Goal: Task Accomplishment & Management: Manage account settings

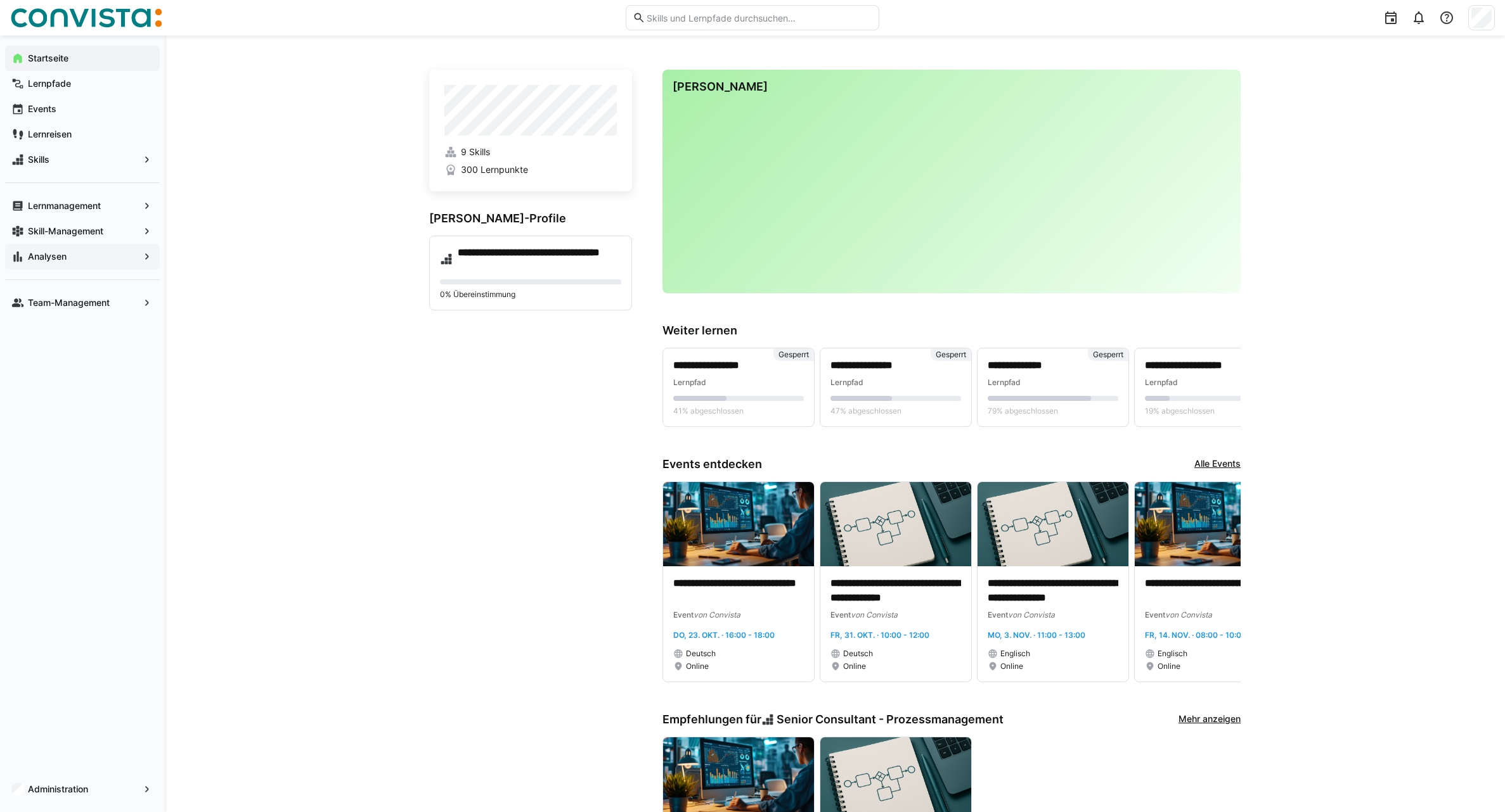
click at [0, 0] on app-navigation-label "Analysen" at bounding box center [0, 0] width 0 height 0
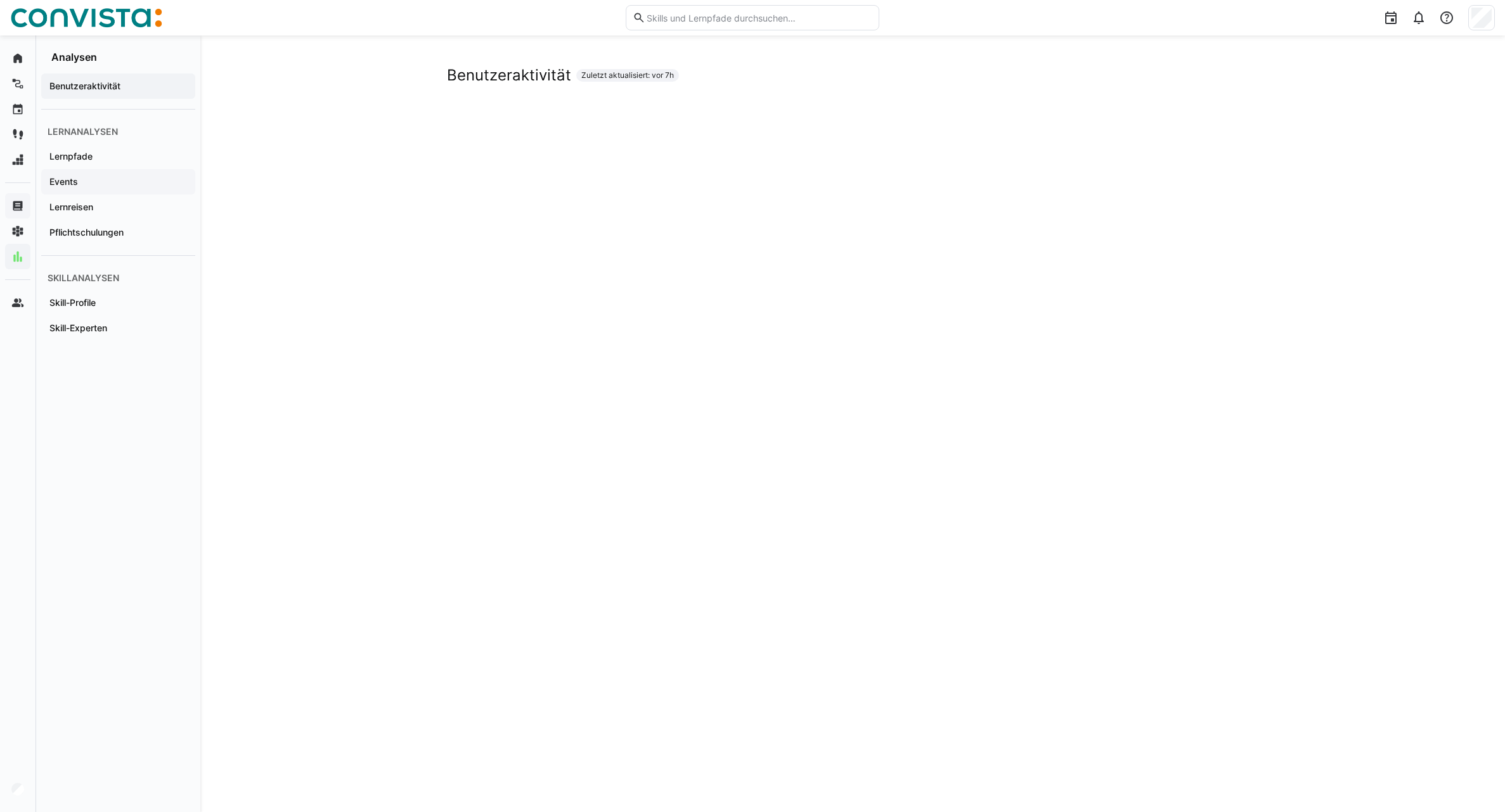
click at [82, 190] on div "Events" at bounding box center [118, 182] width 154 height 26
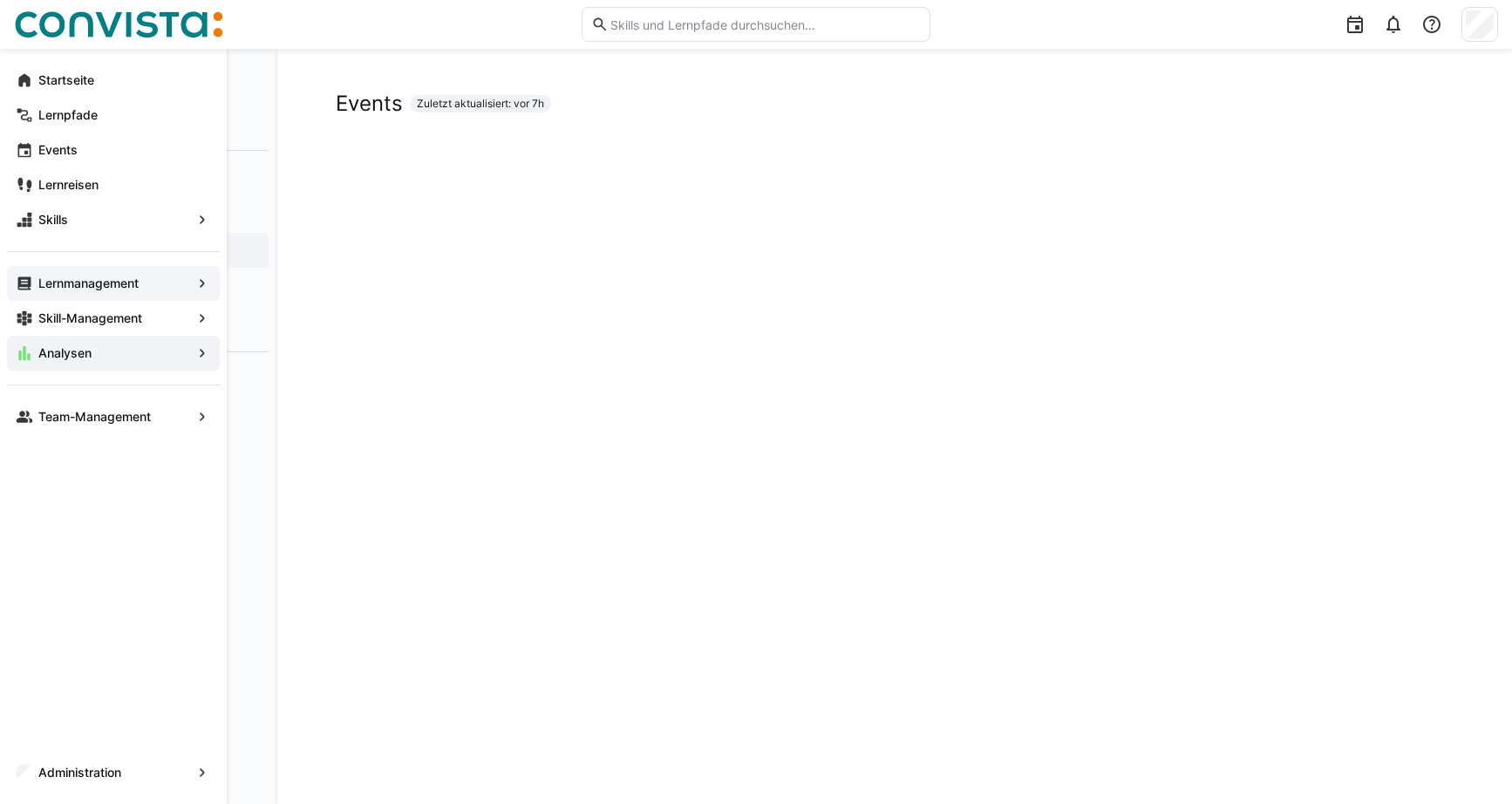
click at [0, 0] on app-navigation-label "Lernmanagement" at bounding box center [0, 0] width 0 height 0
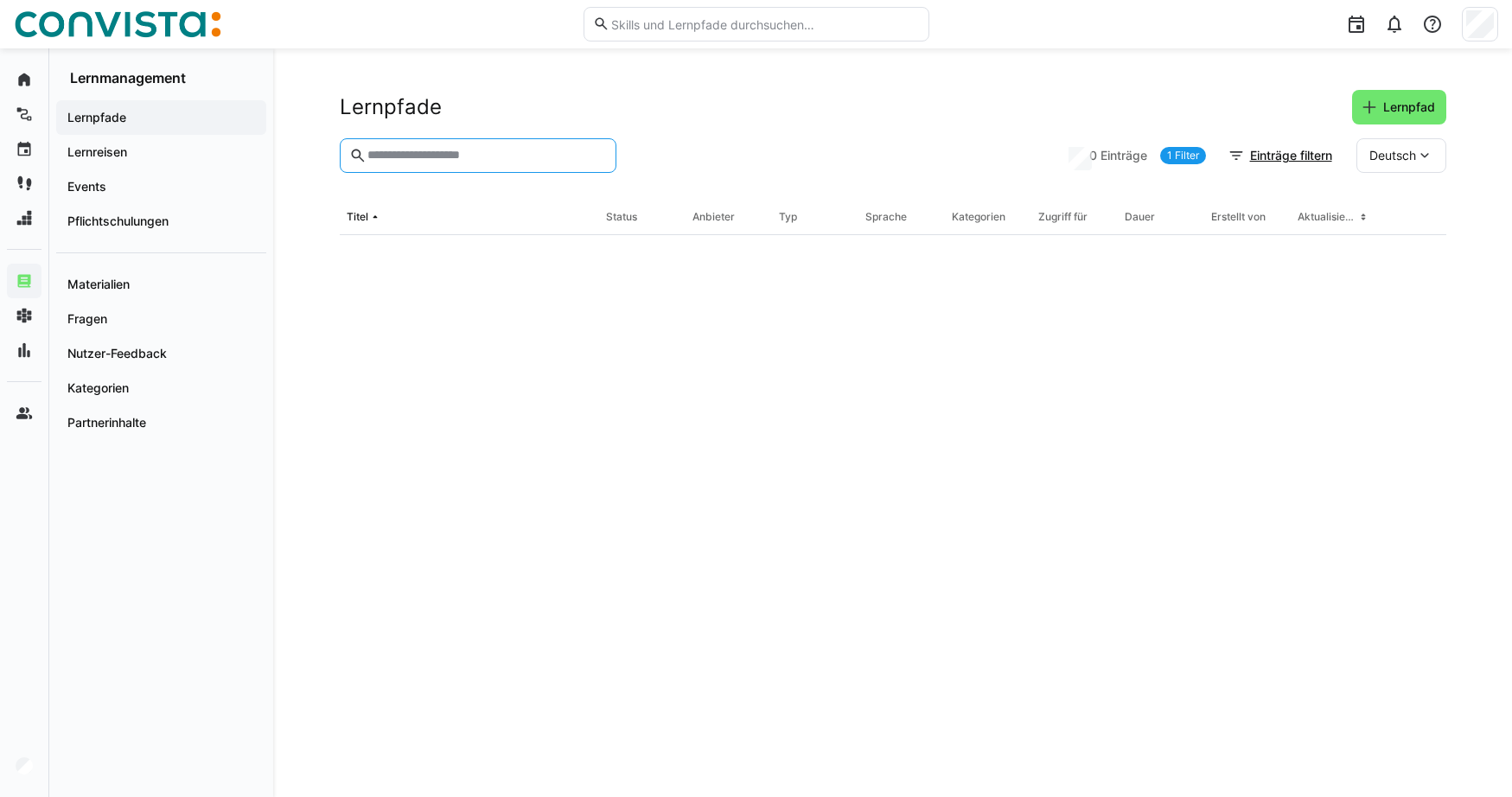
click at [400, 158] on input "text" at bounding box center [485, 156] width 240 height 16
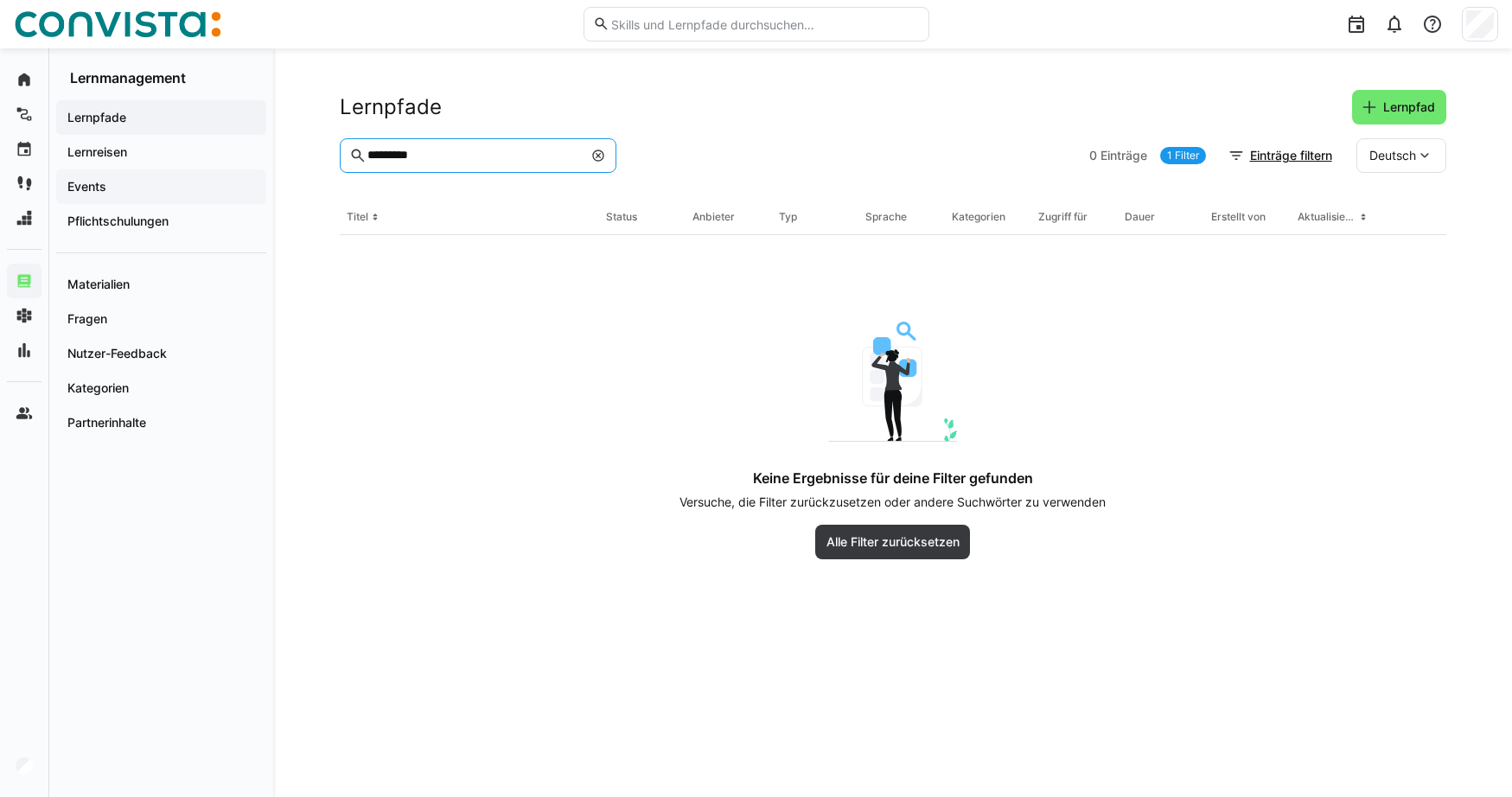
type input "*********"
click at [112, 190] on span "Events" at bounding box center [161, 187] width 192 height 17
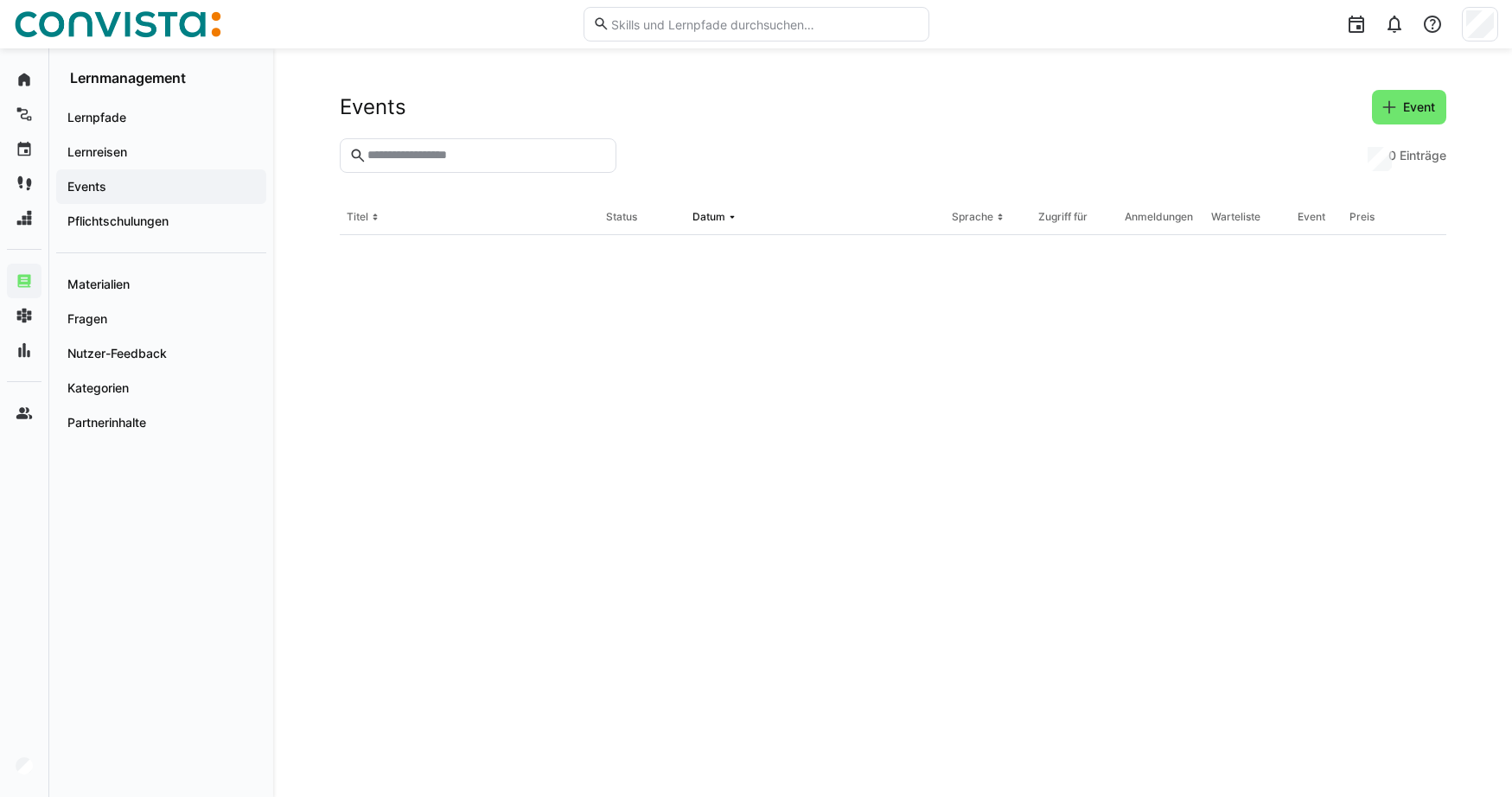
click at [480, 161] on input "text" at bounding box center [485, 156] width 240 height 16
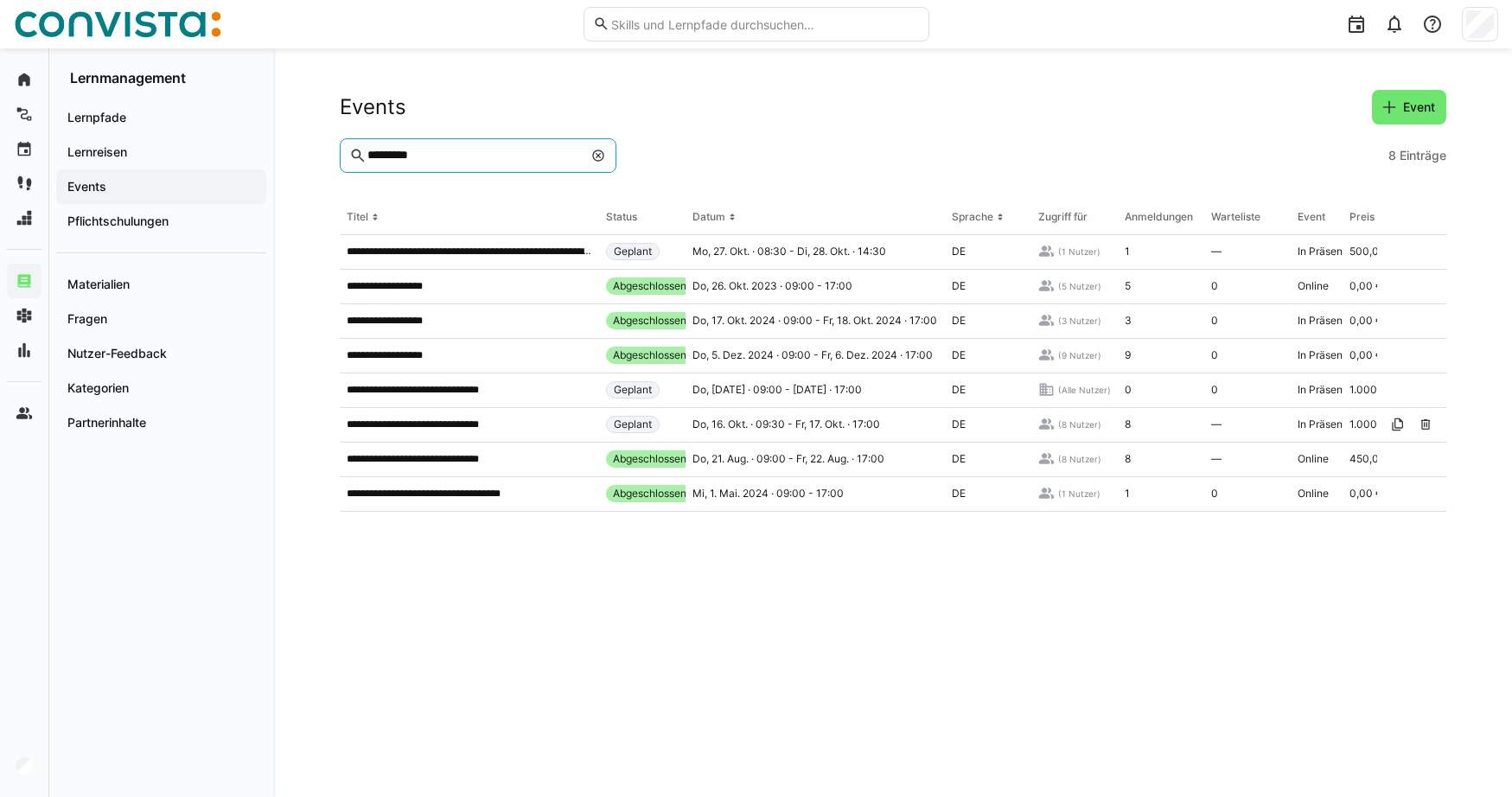
type input "*********"
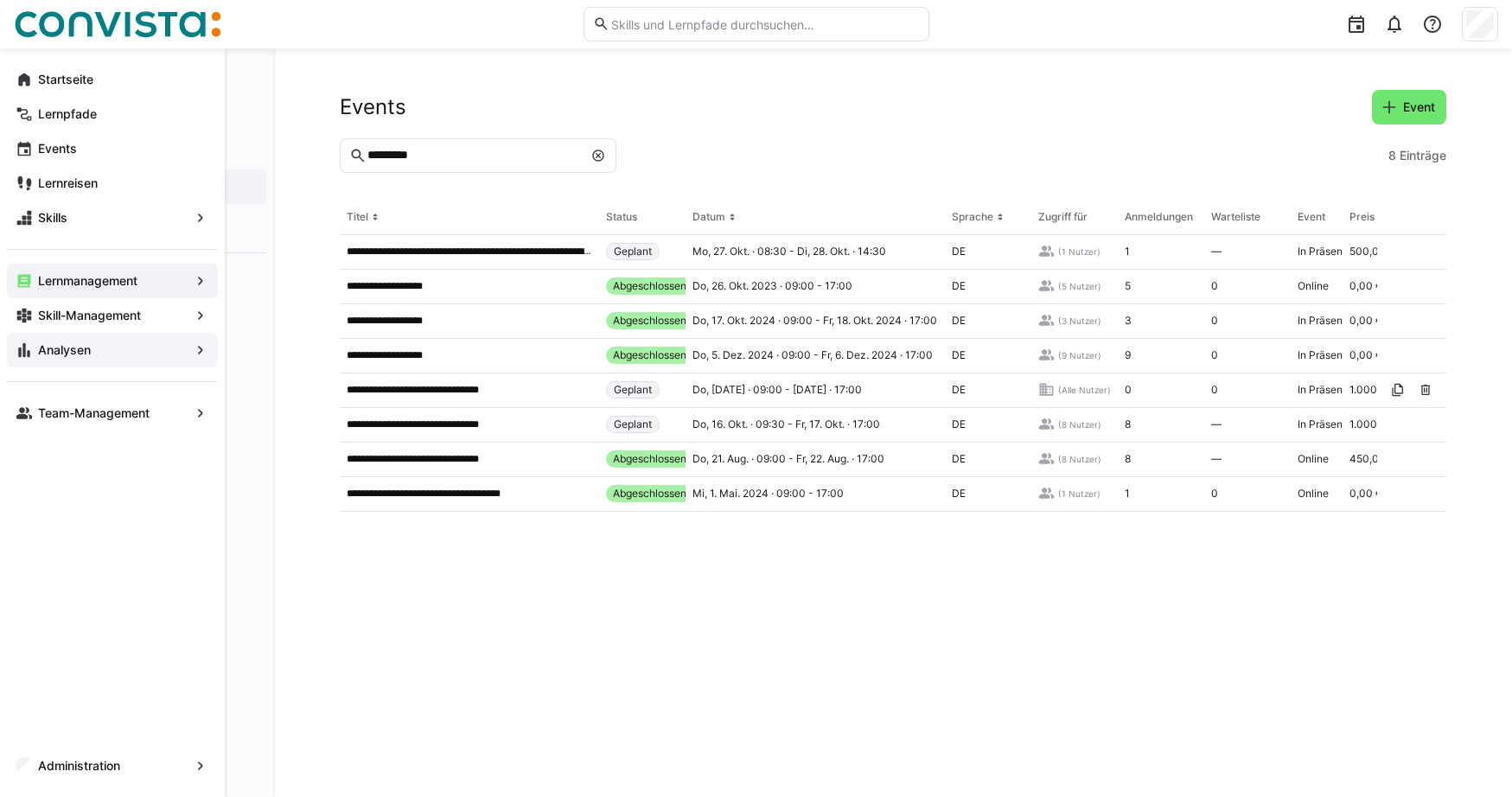
click at [126, 352] on span "Analysen" at bounding box center [112, 350] width 154 height 17
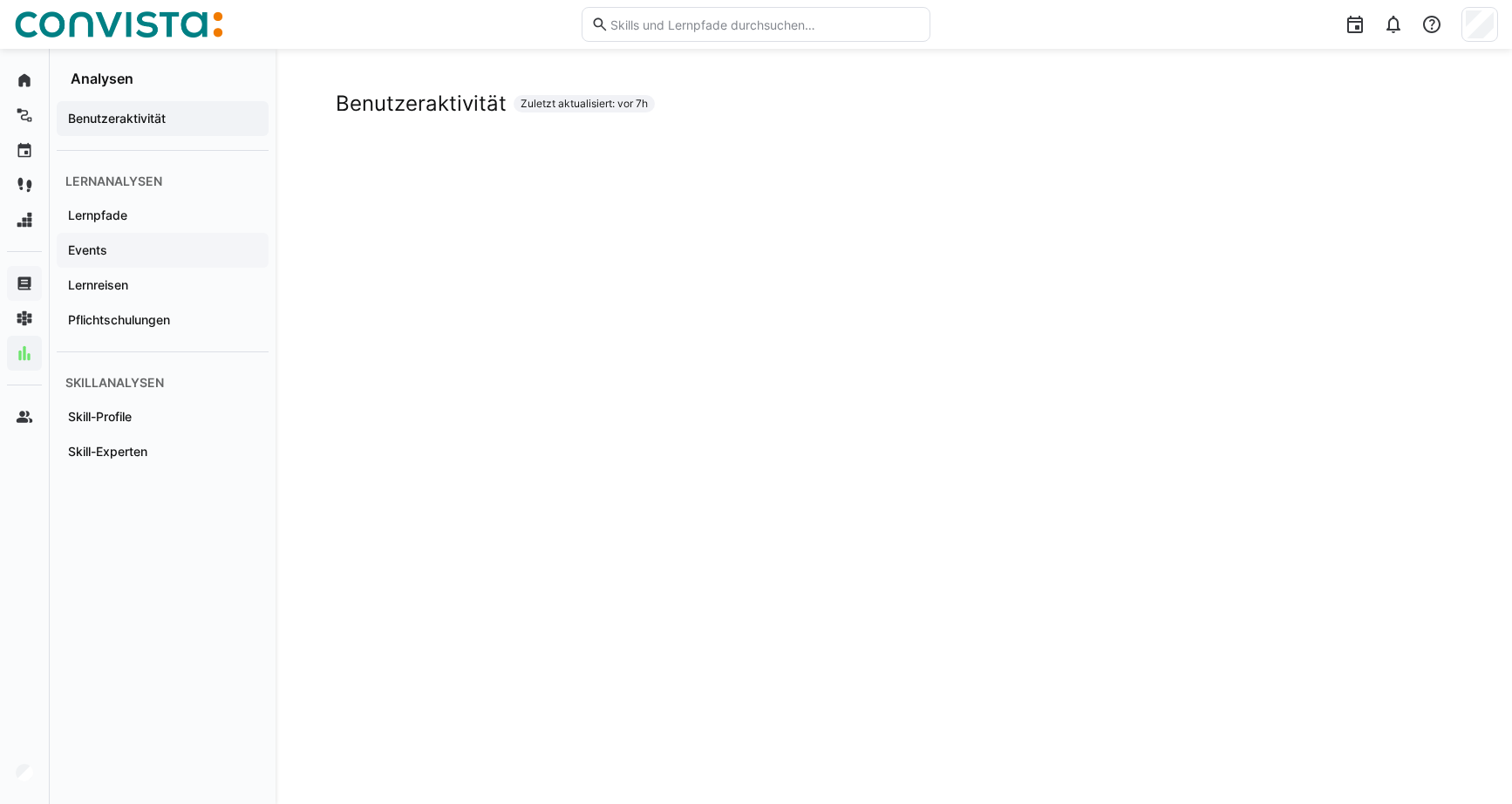
click at [130, 250] on span "Events" at bounding box center [163, 250] width 194 height 17
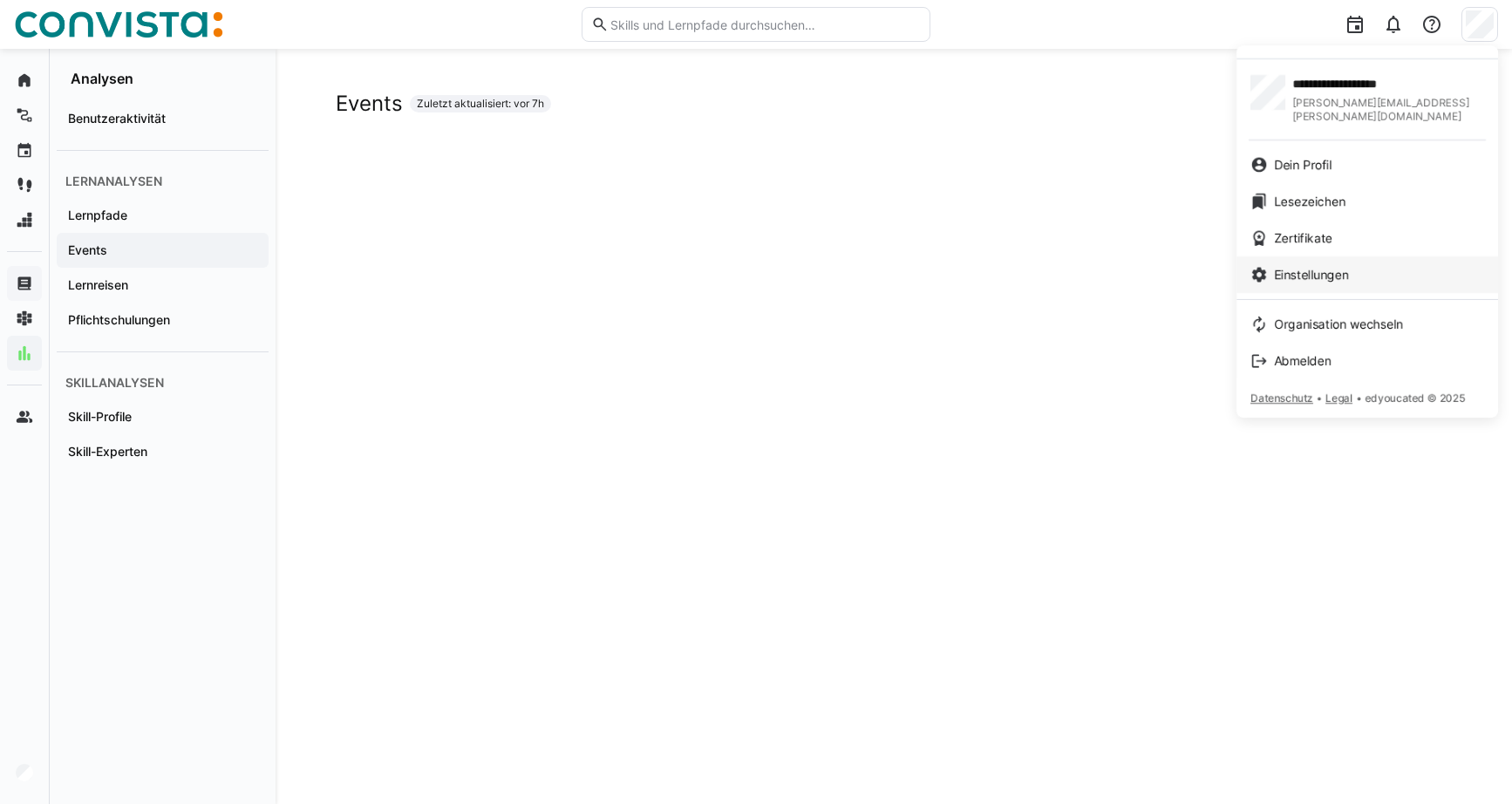
click at [1345, 268] on span "Einstellungen" at bounding box center [1310, 275] width 75 height 17
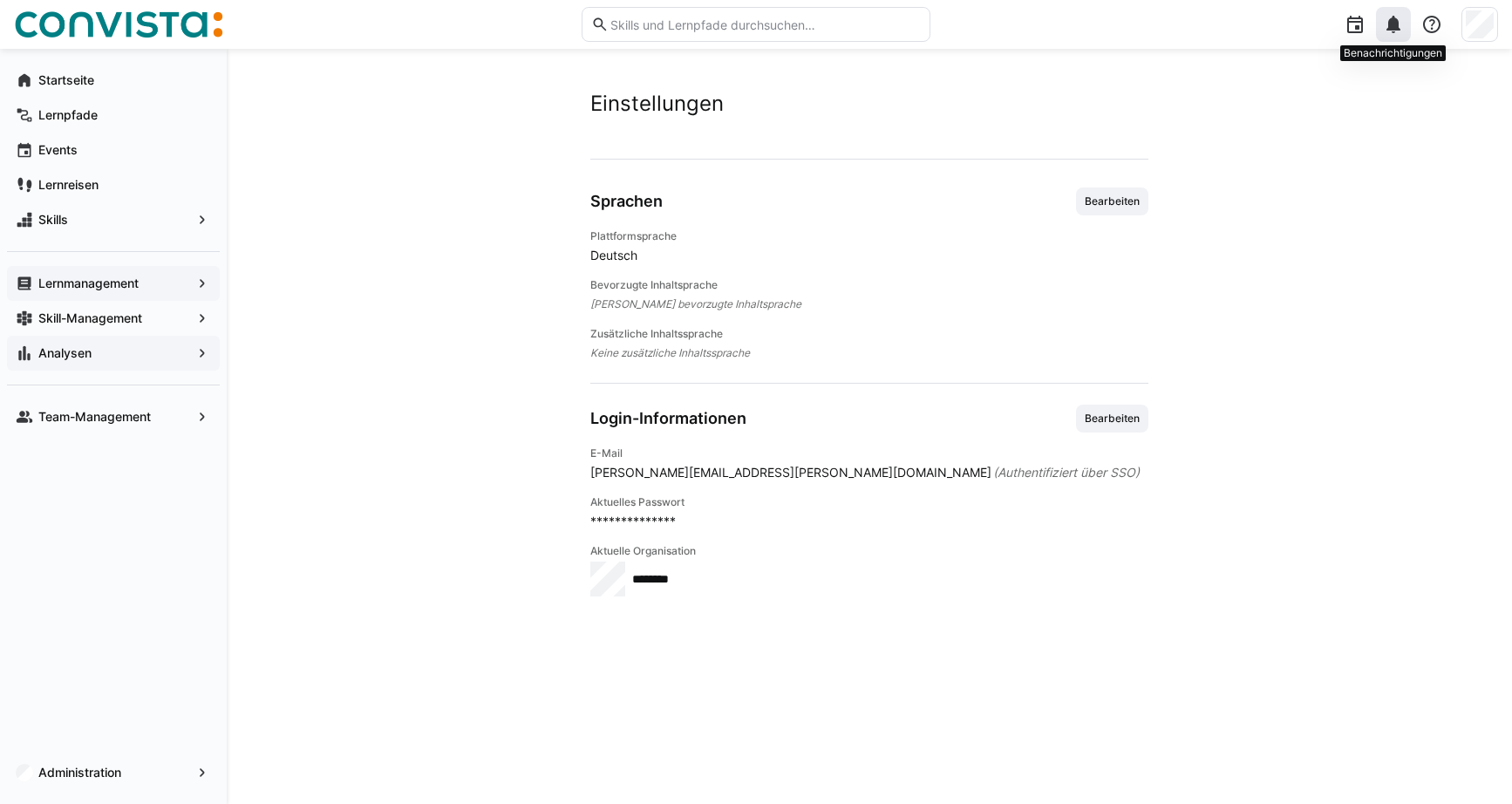
click at [1397, 26] on eds-icon at bounding box center [1393, 25] width 21 height 21
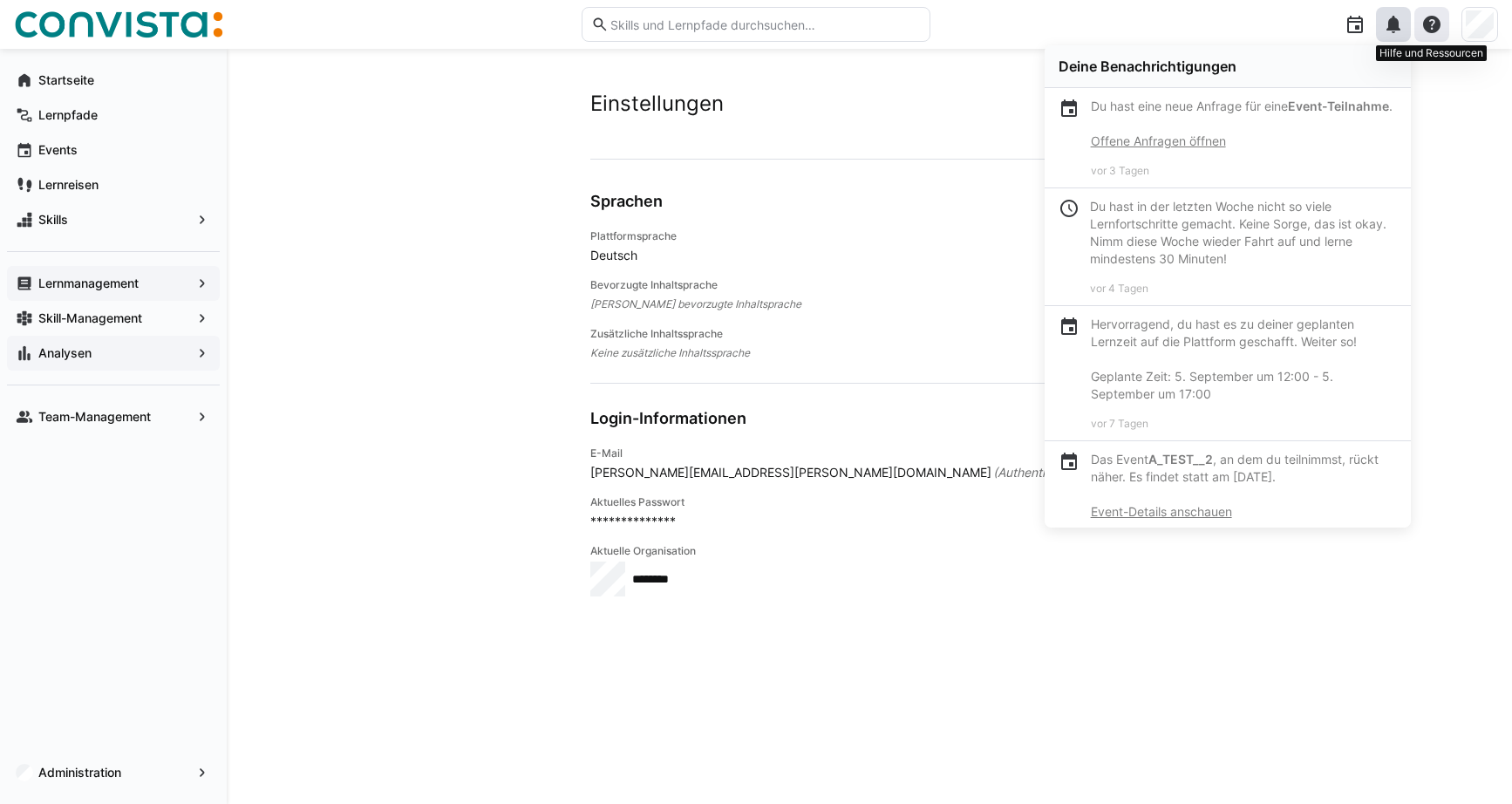
click at [1433, 31] on eds-icon at bounding box center [1431, 25] width 21 height 21
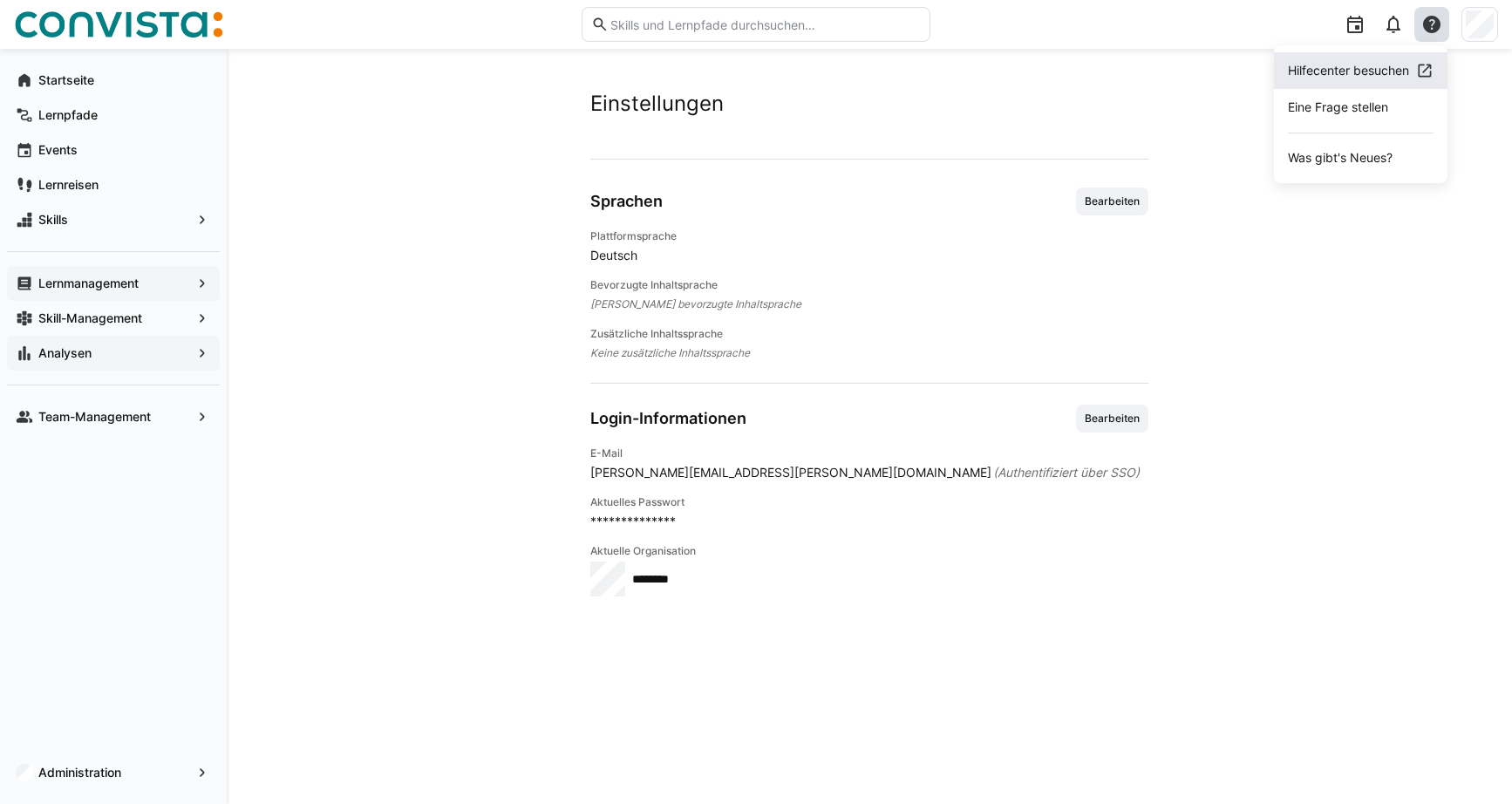
click at [1384, 63] on div "Hilfecenter besuchen" at bounding box center [1347, 70] width 121 height 17
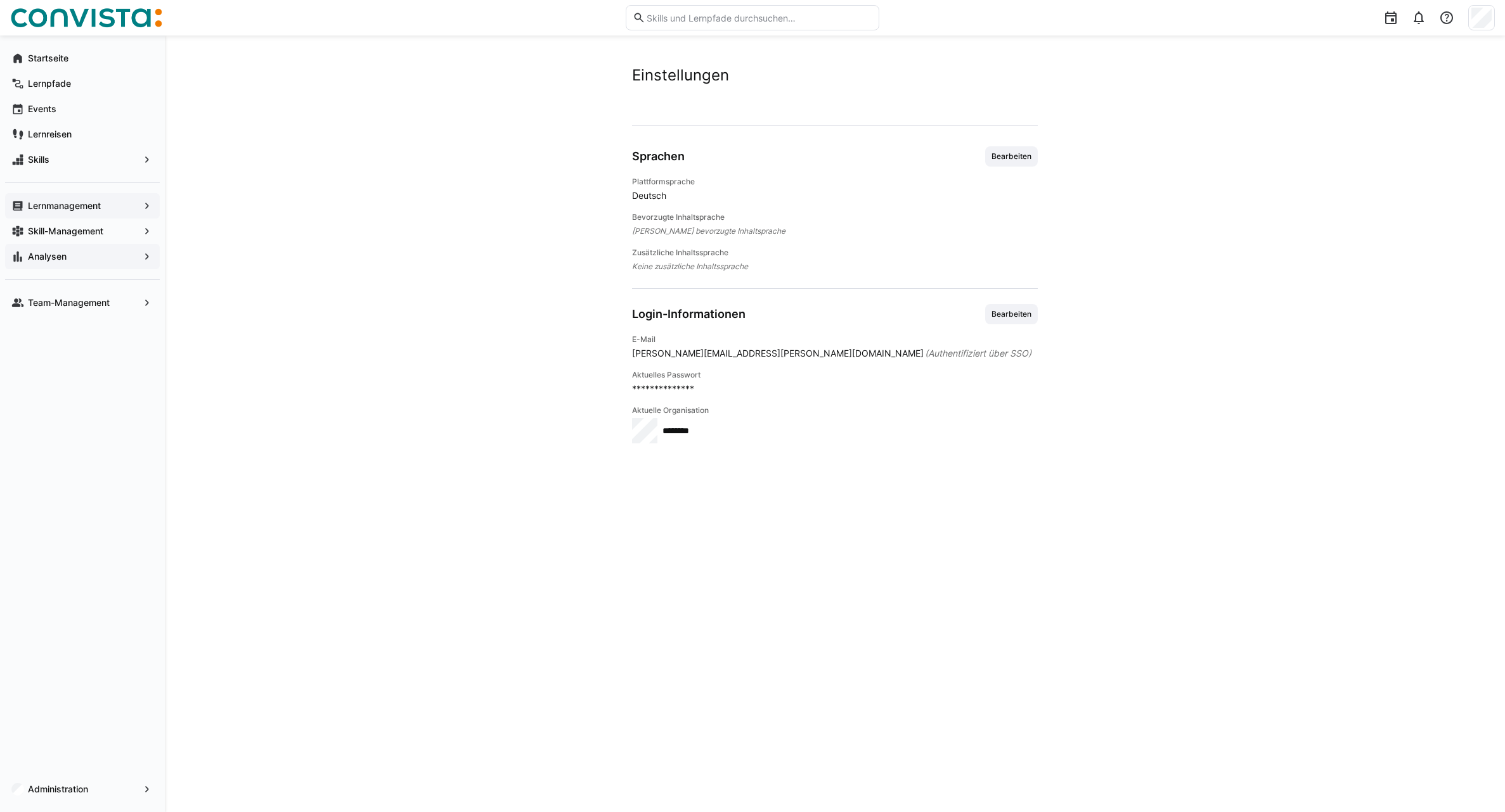
click at [0, 0] on app-navigation-label "Lernmanagement" at bounding box center [0, 0] width 0 height 0
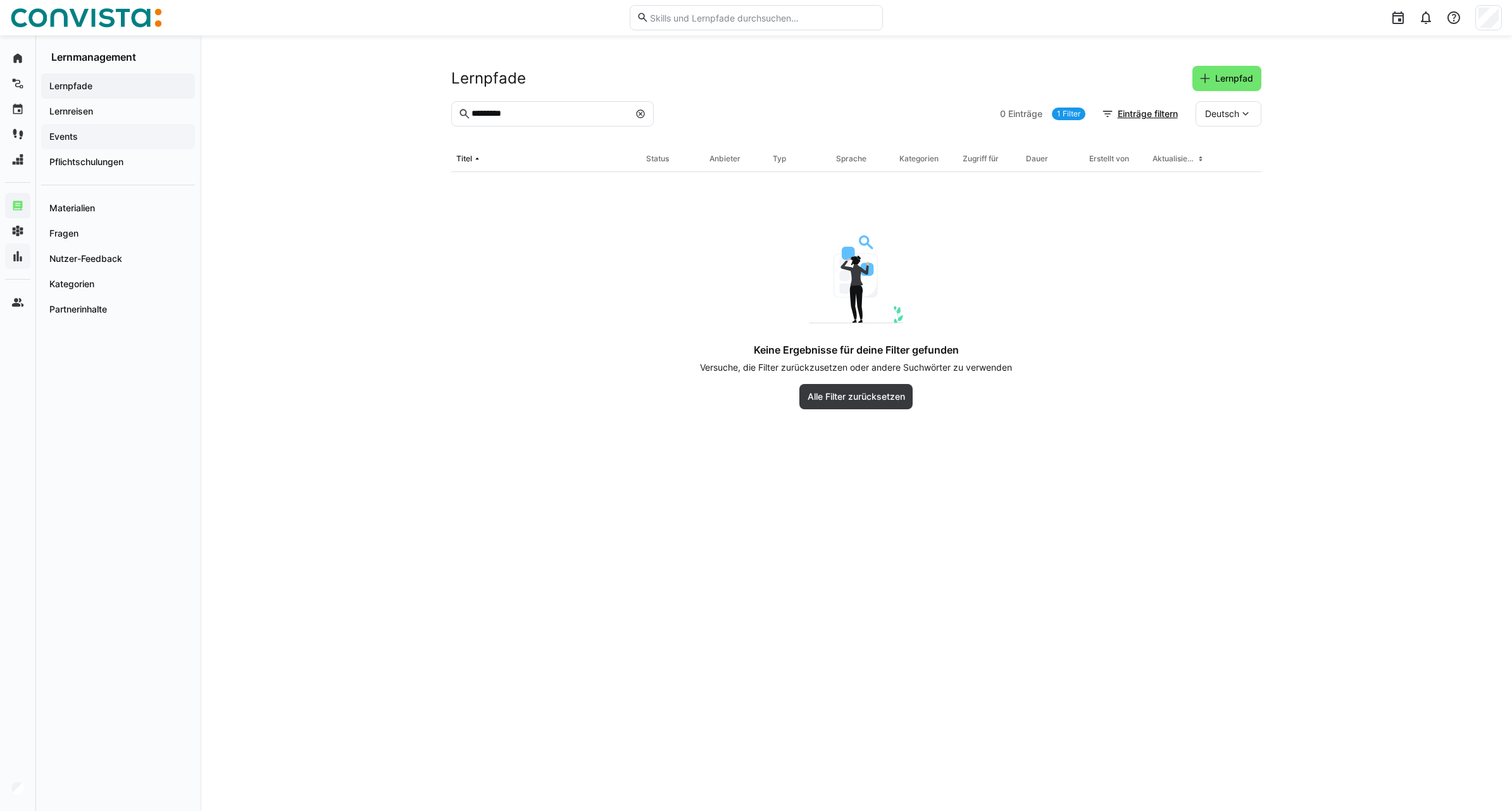
click at [81, 131] on span "Events" at bounding box center [118, 137] width 141 height 12
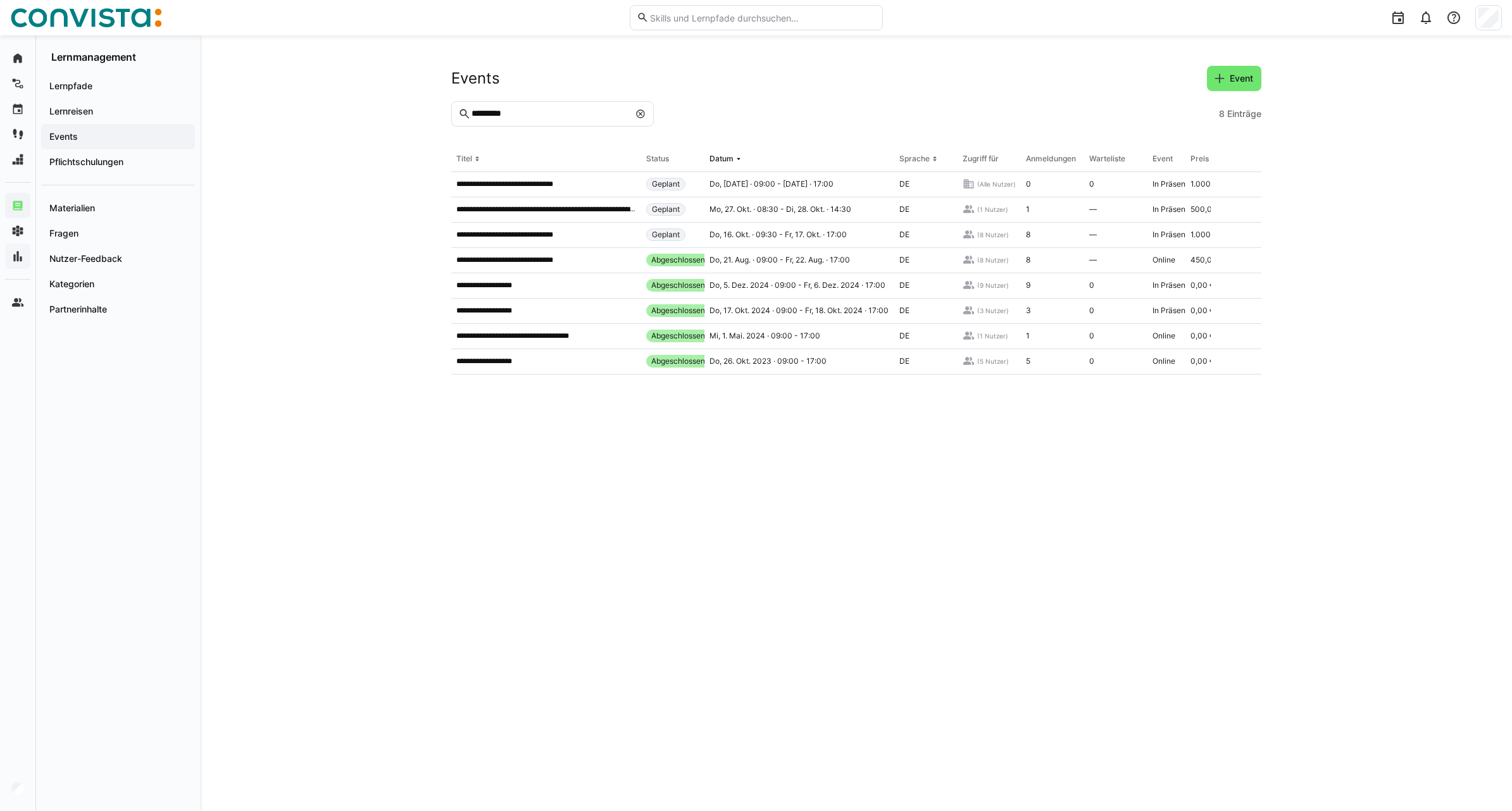
click at [638, 115] on eds-icon at bounding box center [640, 114] width 10 height 10
click at [585, 118] on input "text" at bounding box center [558, 114] width 176 height 12
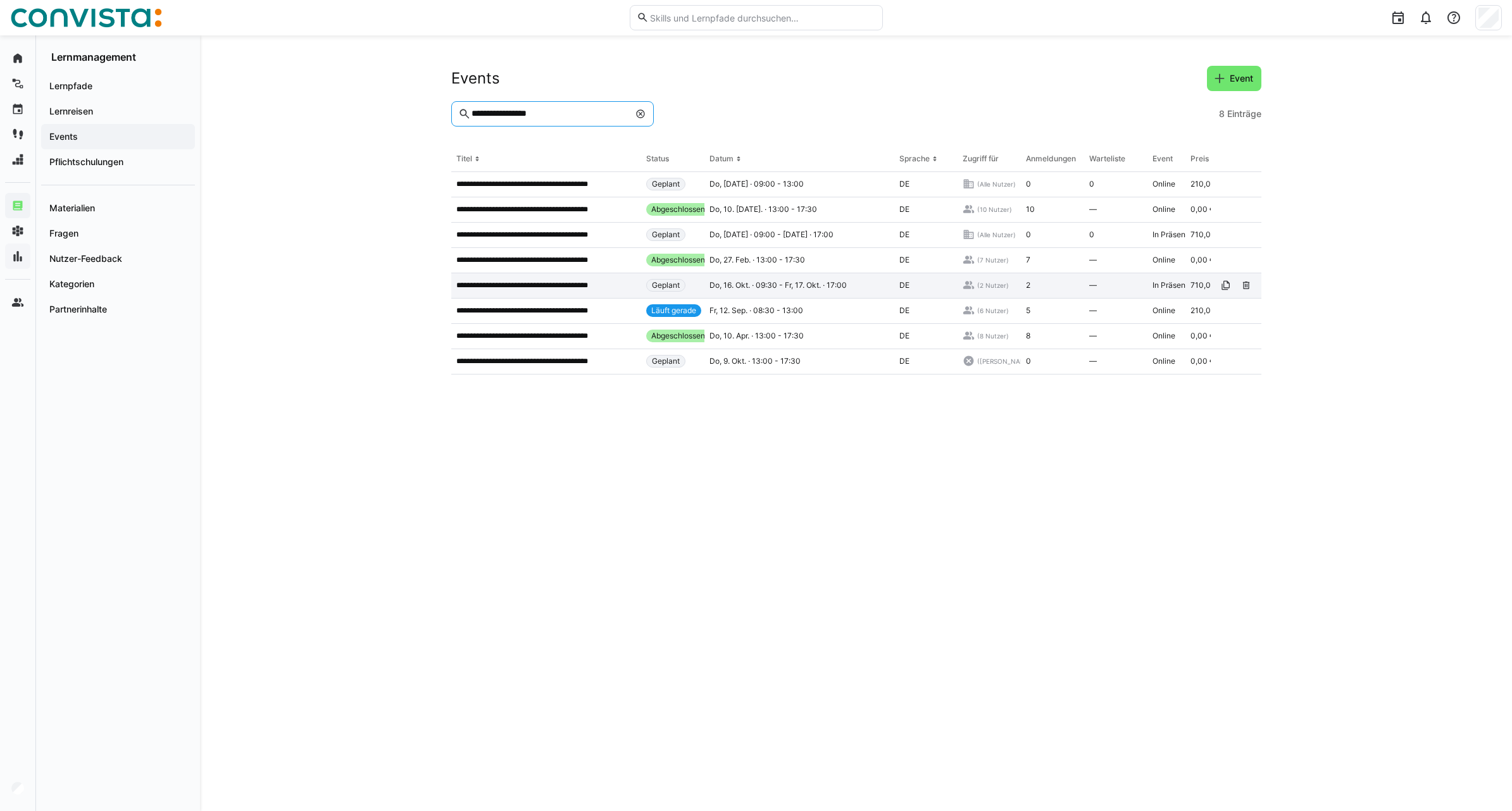
type input "**********"
click at [607, 297] on div "**********" at bounding box center [546, 286] width 190 height 26
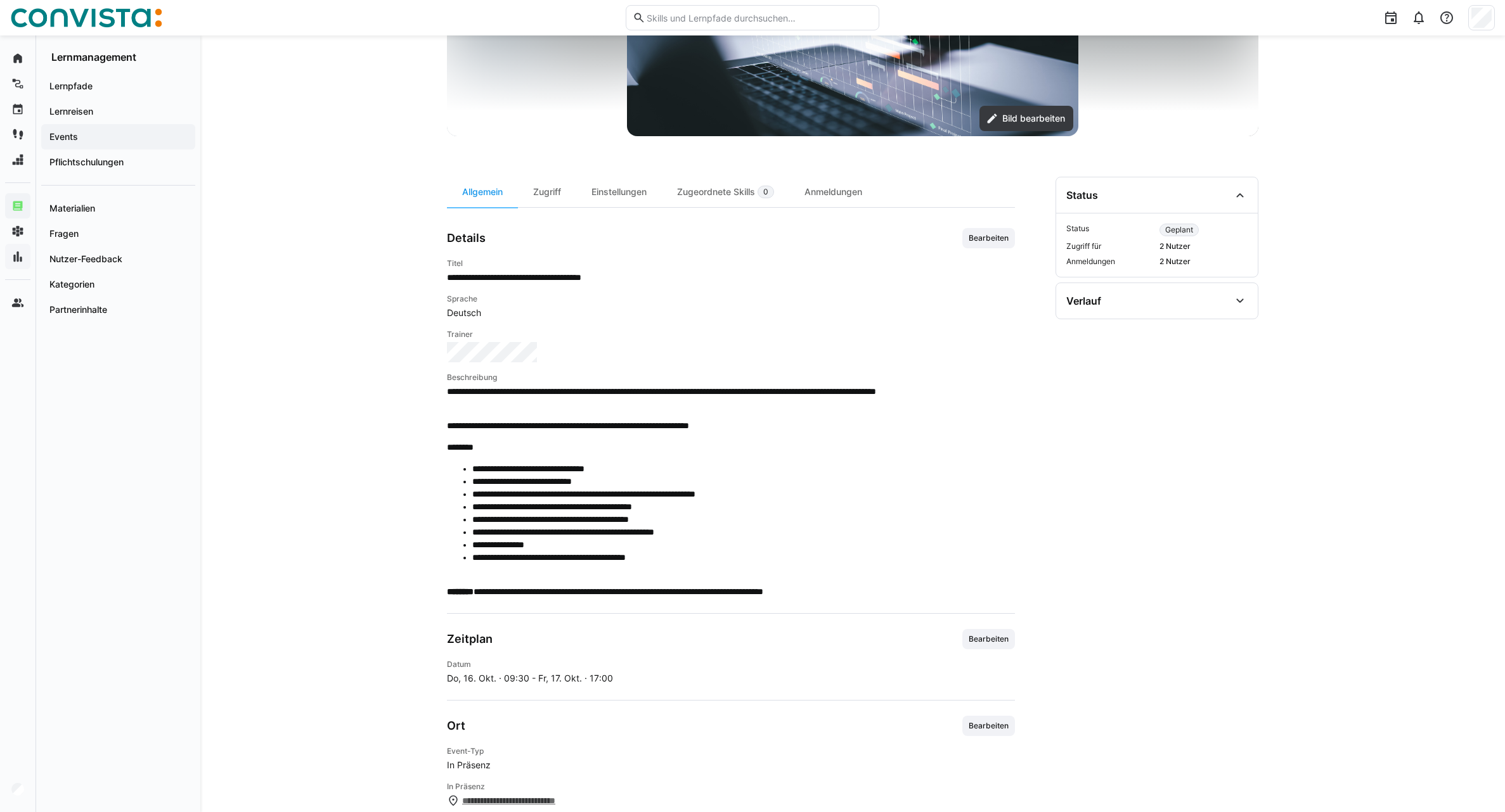
scroll to position [126, 0]
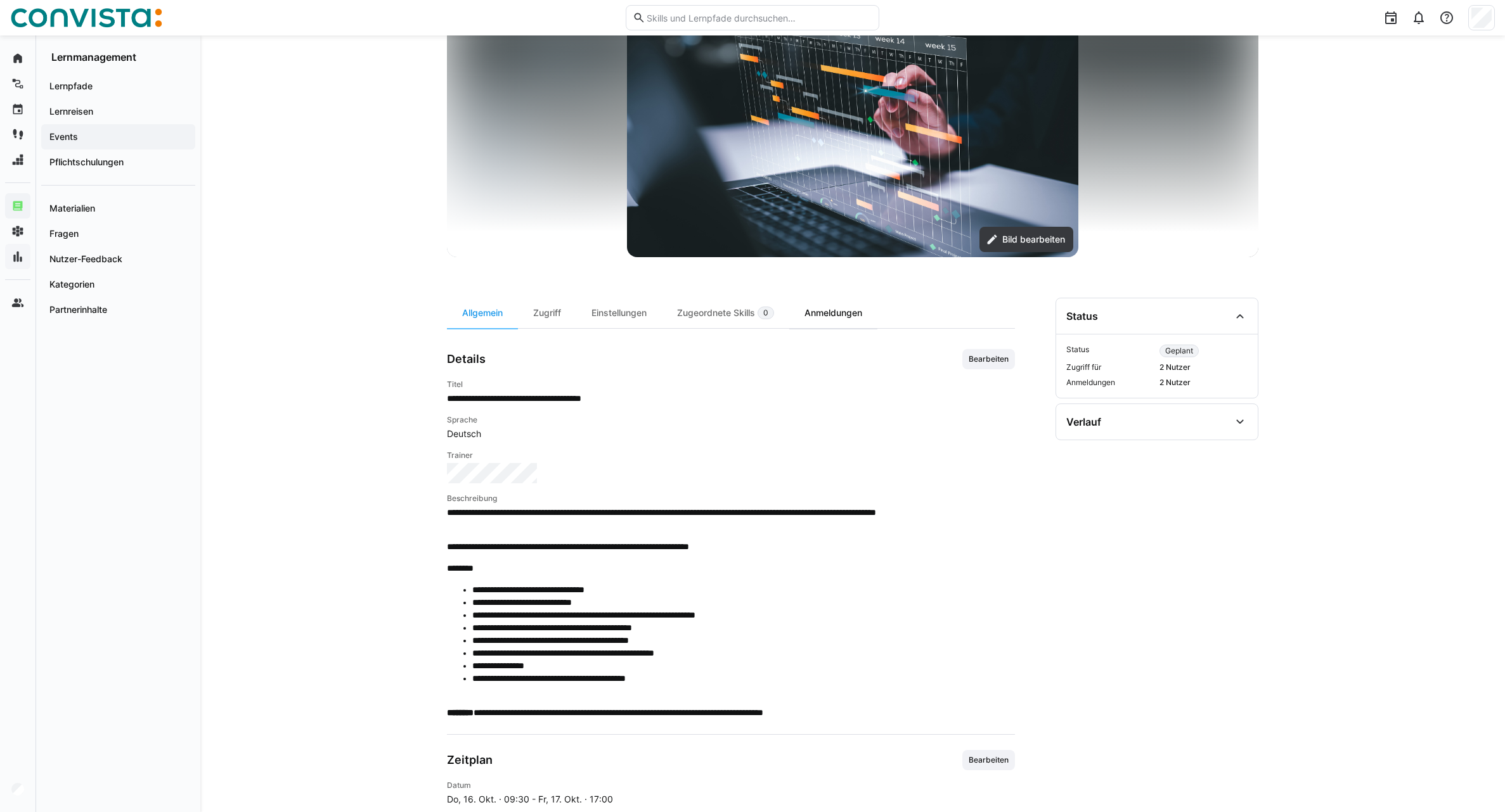
click at [834, 303] on div "Anmeldungen" at bounding box center [832, 313] width 88 height 30
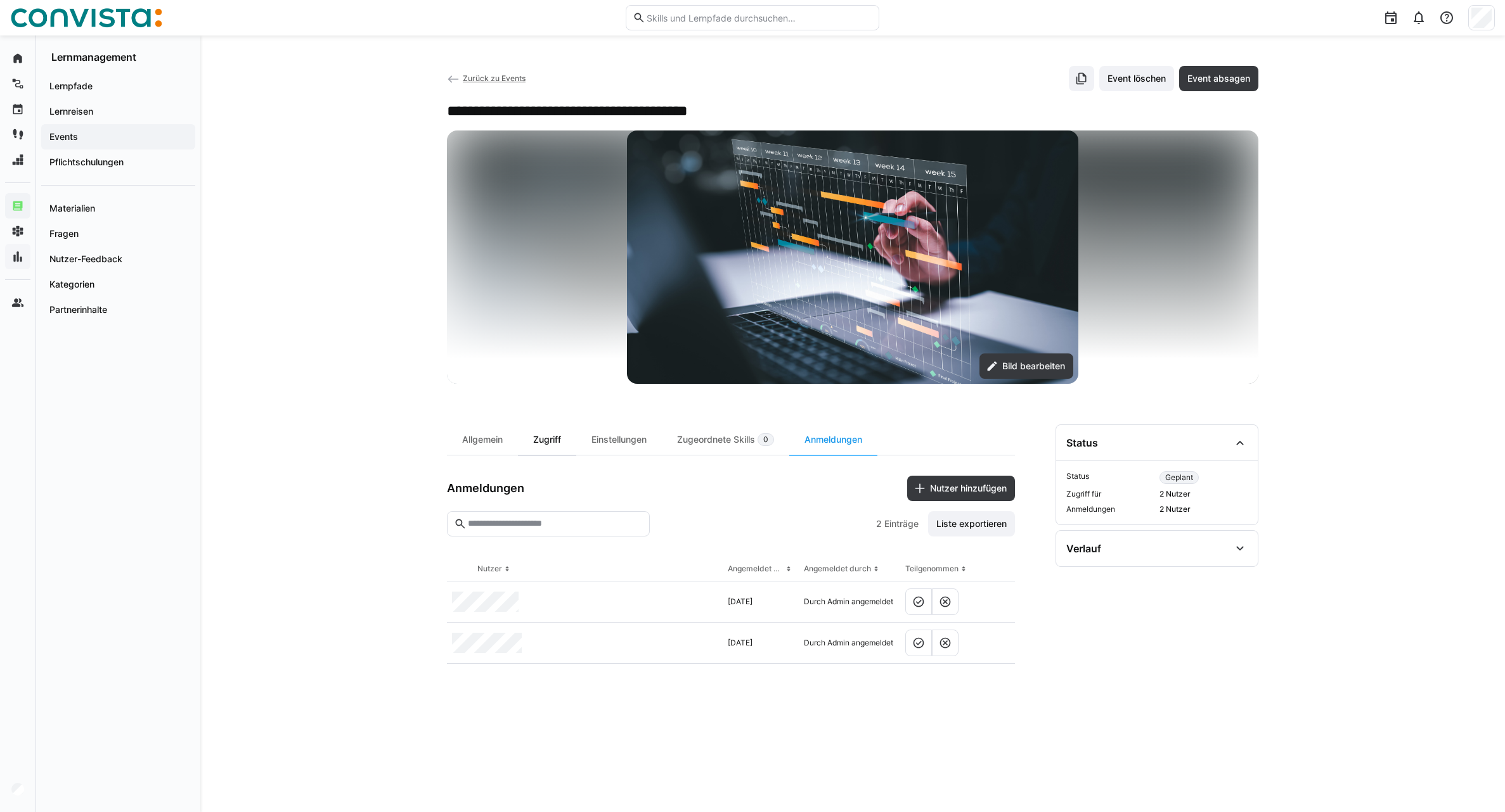
click at [541, 444] on div "Zugriff" at bounding box center [547, 440] width 58 height 30
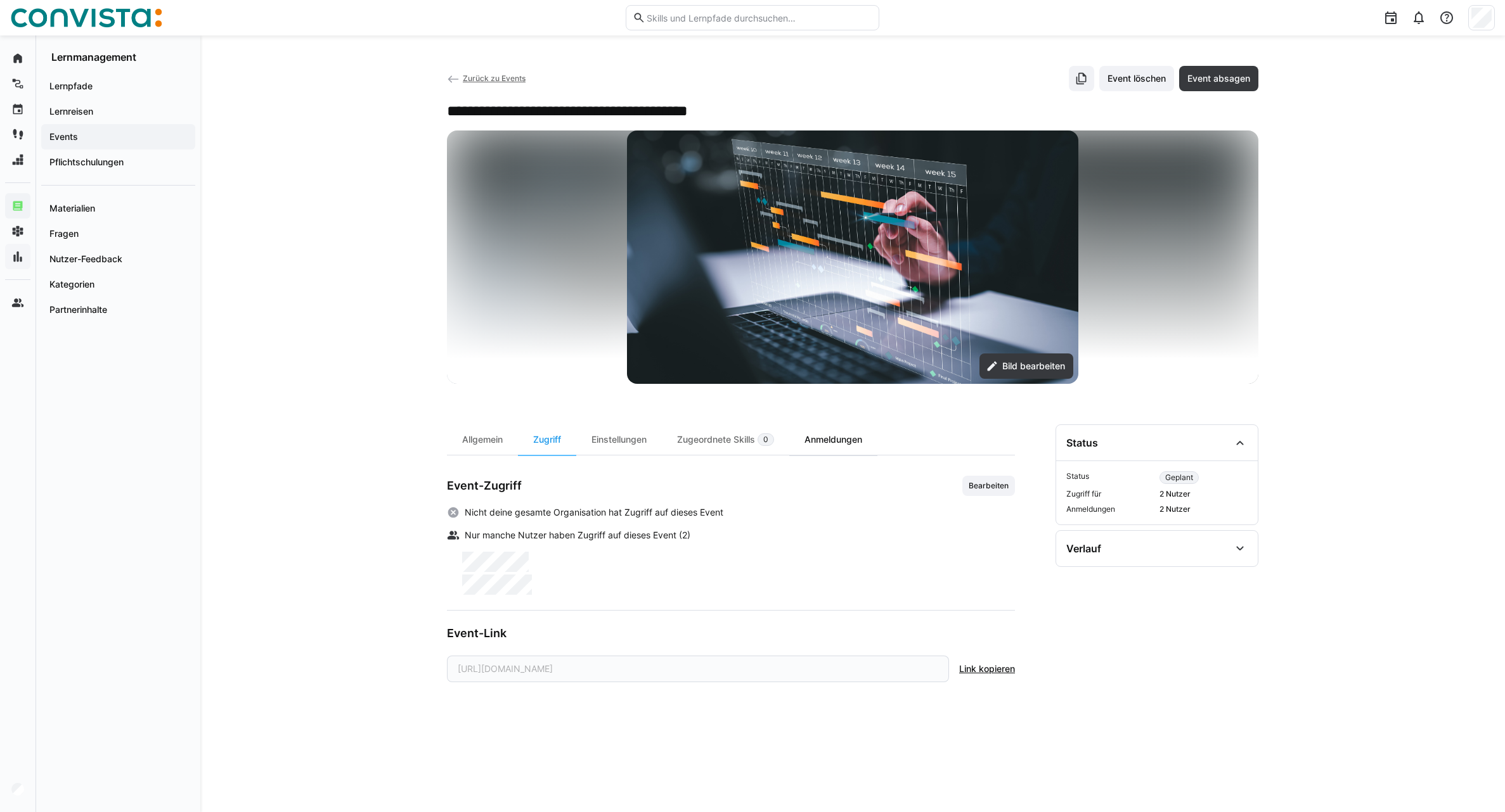
click at [813, 442] on div "Anmeldungen" at bounding box center [832, 440] width 88 height 30
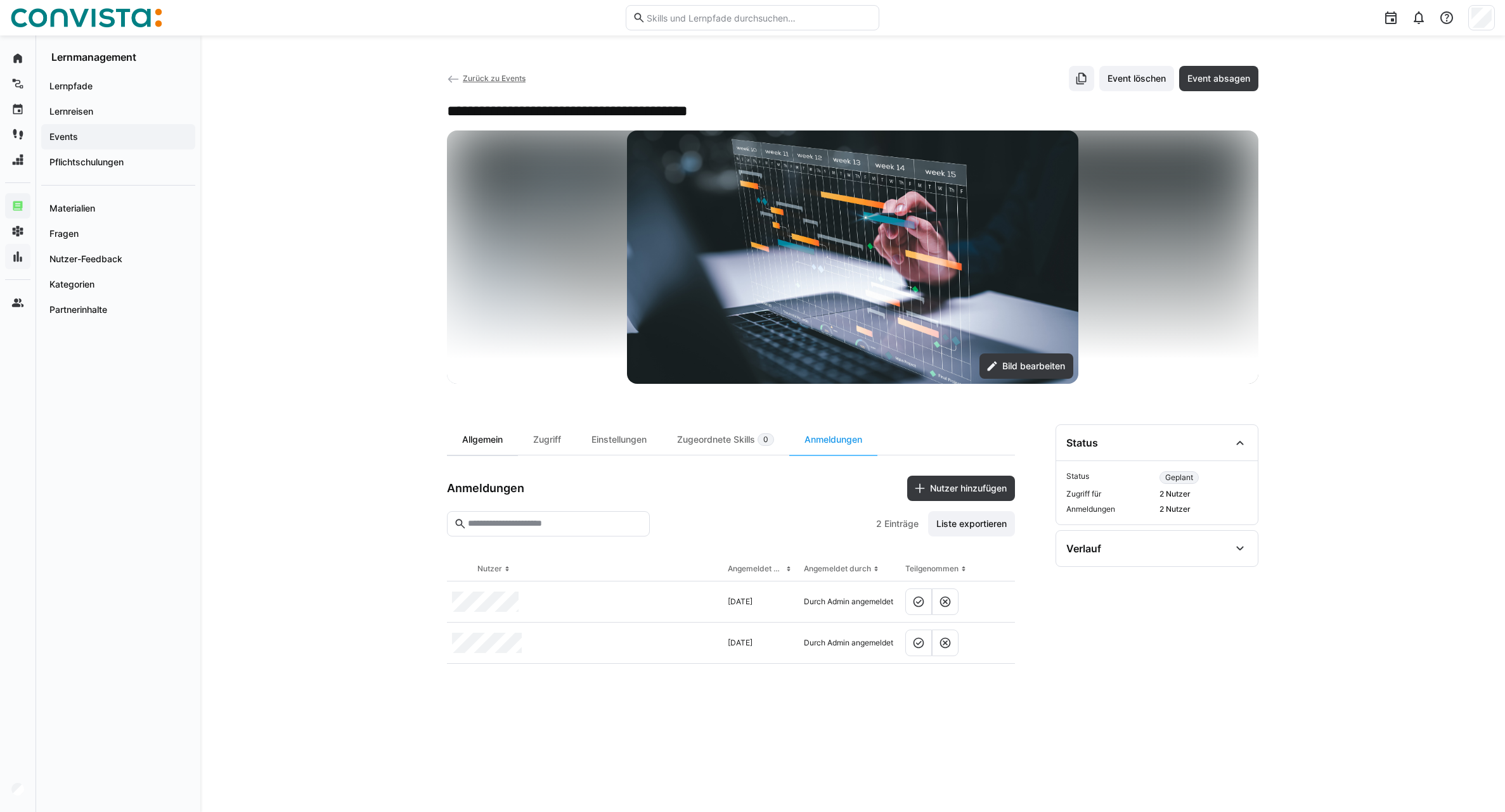
click at [472, 447] on div "Allgemein" at bounding box center [482, 440] width 71 height 30
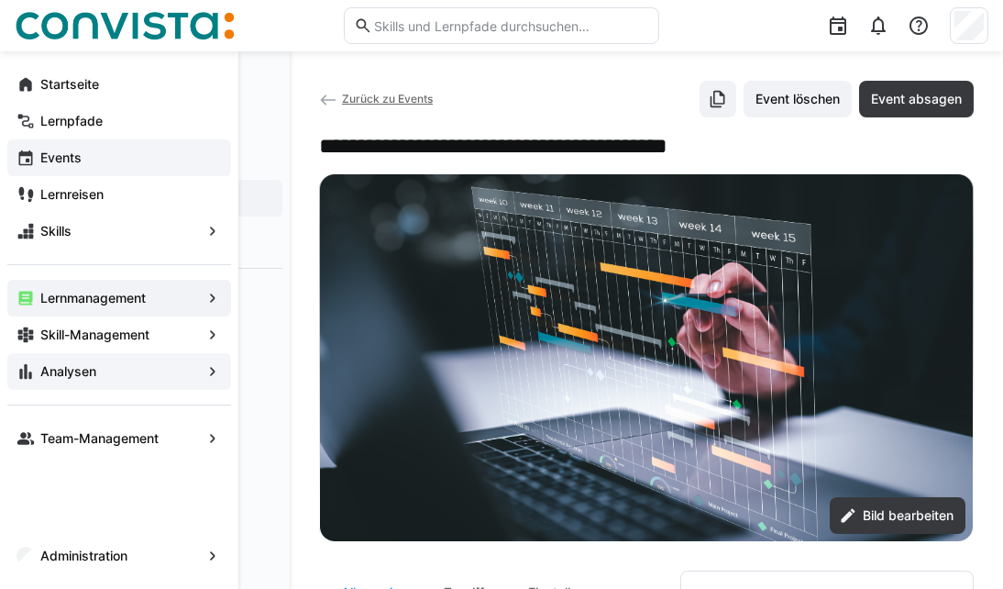
click at [92, 156] on span "Events" at bounding box center [130, 158] width 184 height 18
click at [0, 0] on app-navigation-label "Lernmanagement" at bounding box center [0, 0] width 0 height 0
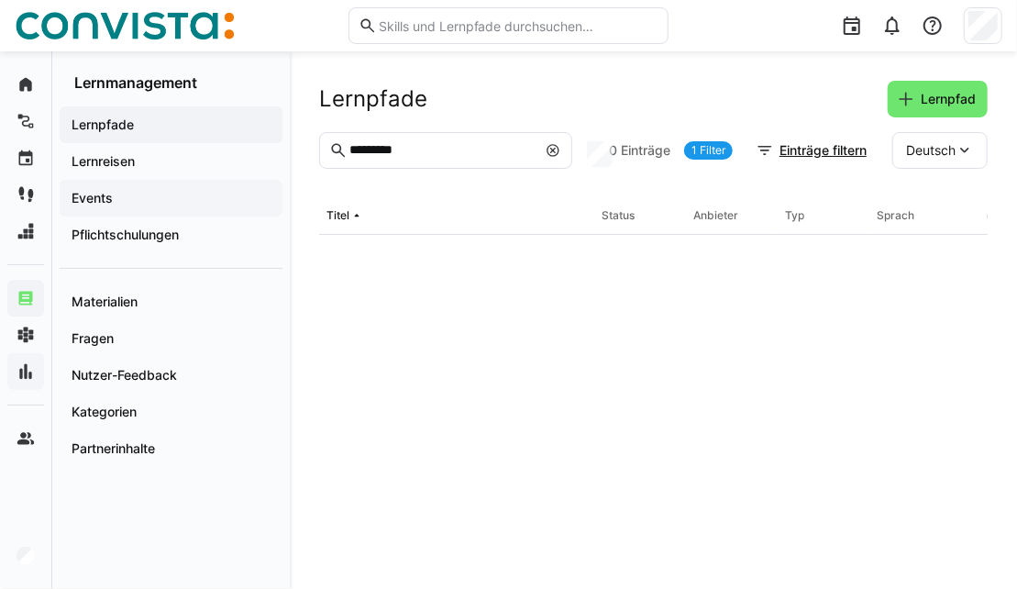
click at [160, 196] on span "Events" at bounding box center [171, 198] width 204 height 18
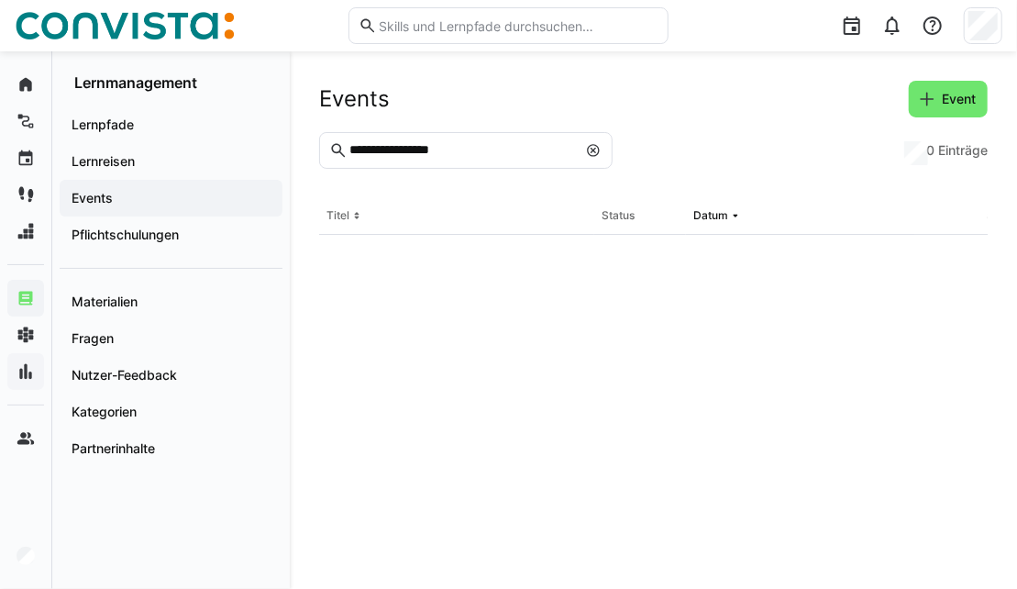
click at [594, 153] on eds-icon at bounding box center [593, 150] width 15 height 15
type input "**********"
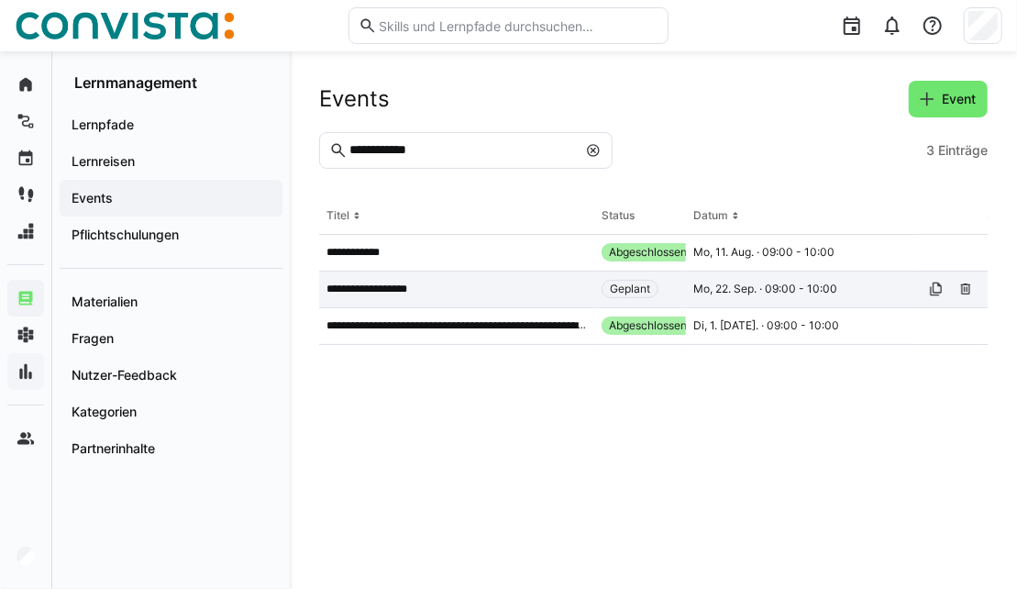
click at [497, 292] on app-table-first-column "**********" at bounding box center [456, 288] width 260 height 15
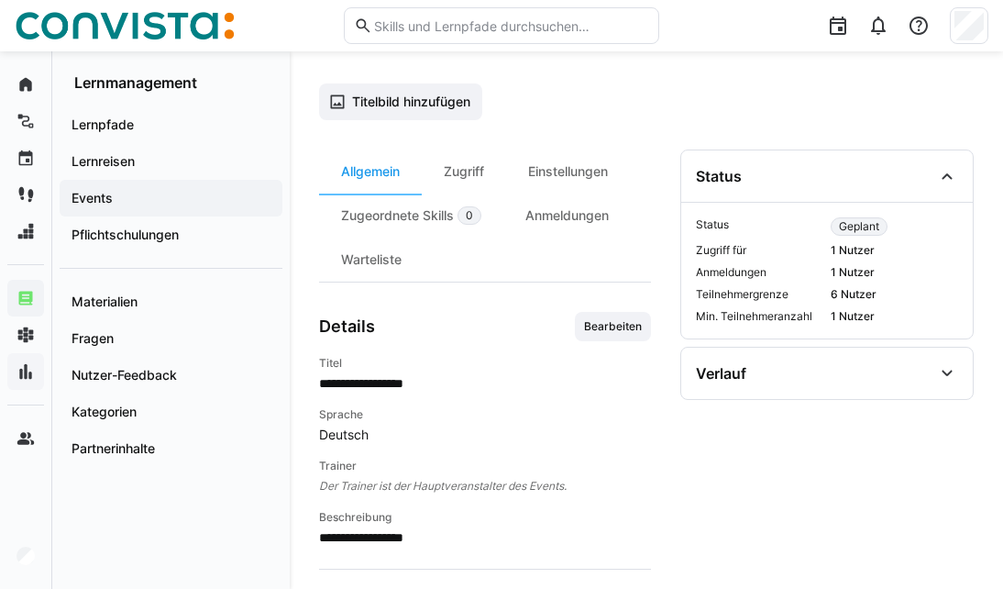
scroll to position [105, 0]
click at [630, 221] on div "Anmeldungen" at bounding box center [566, 216] width 127 height 44
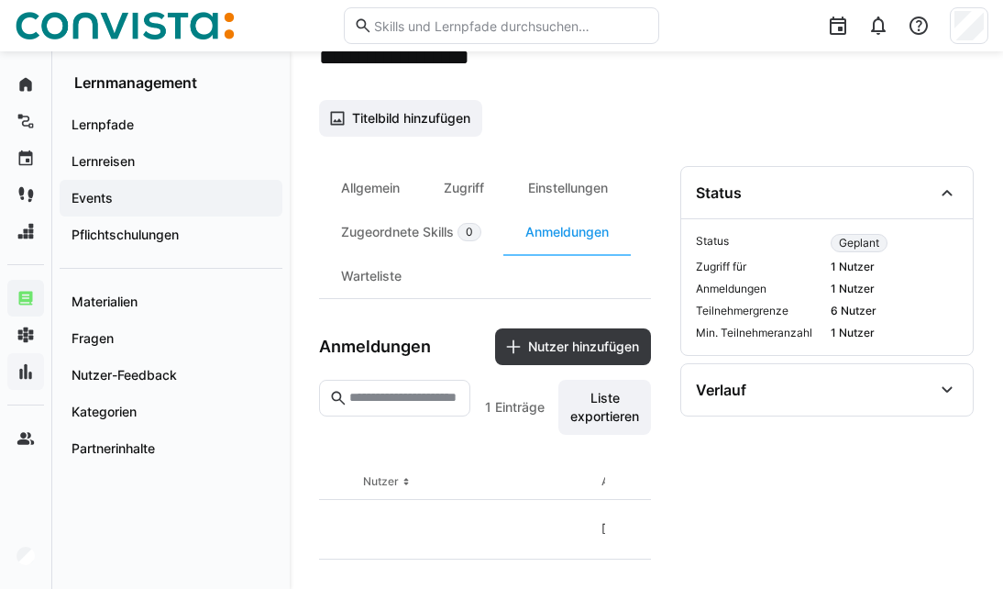
scroll to position [94, 0]
click at [380, 185] on div "Allgemein" at bounding box center [370, 188] width 103 height 44
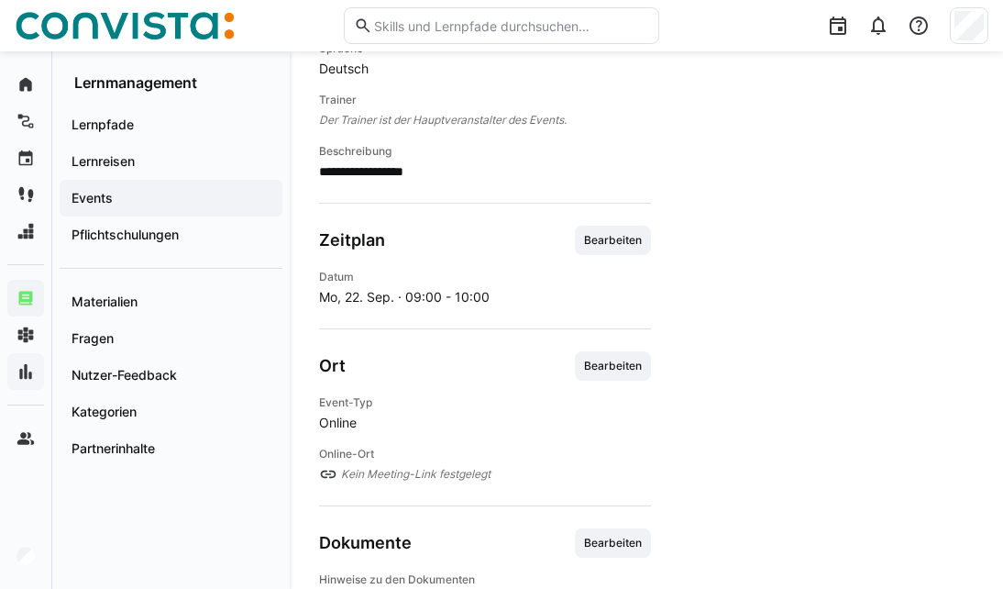
scroll to position [499, 0]
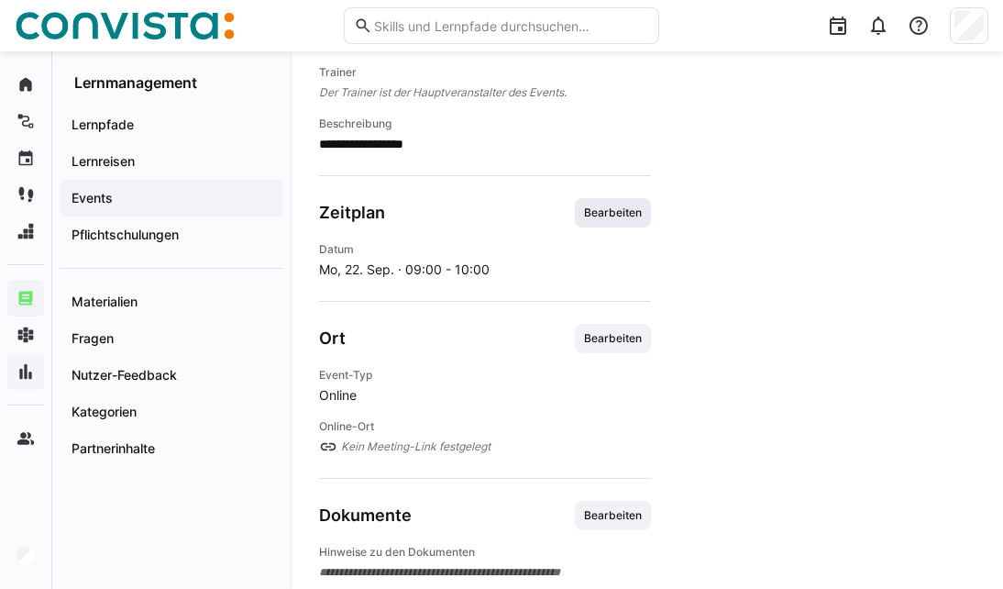
click at [621, 218] on span "Bearbeiten" at bounding box center [613, 212] width 76 height 29
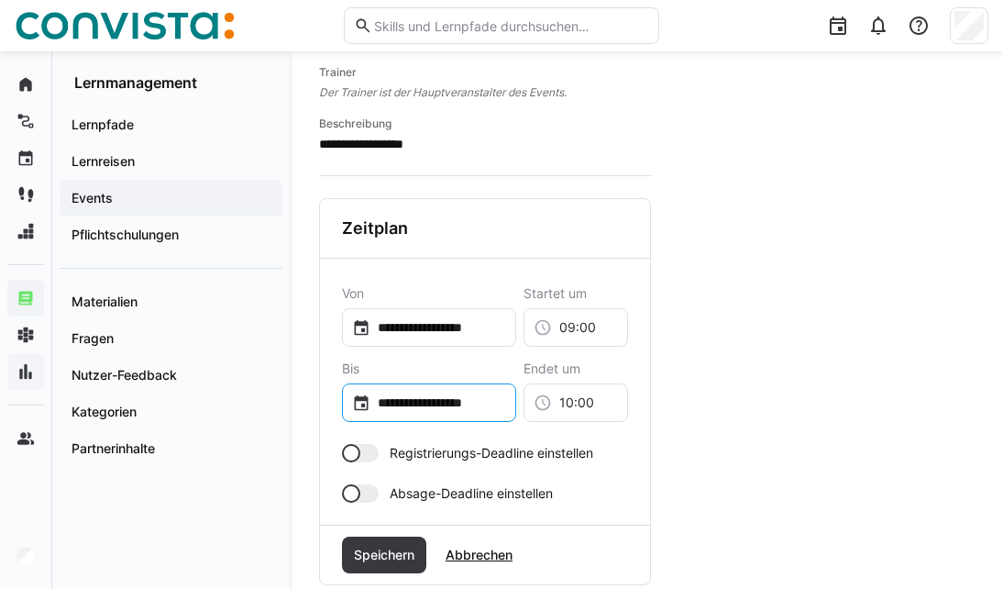
click at [443, 397] on input "**********" at bounding box center [438, 402] width 136 height 18
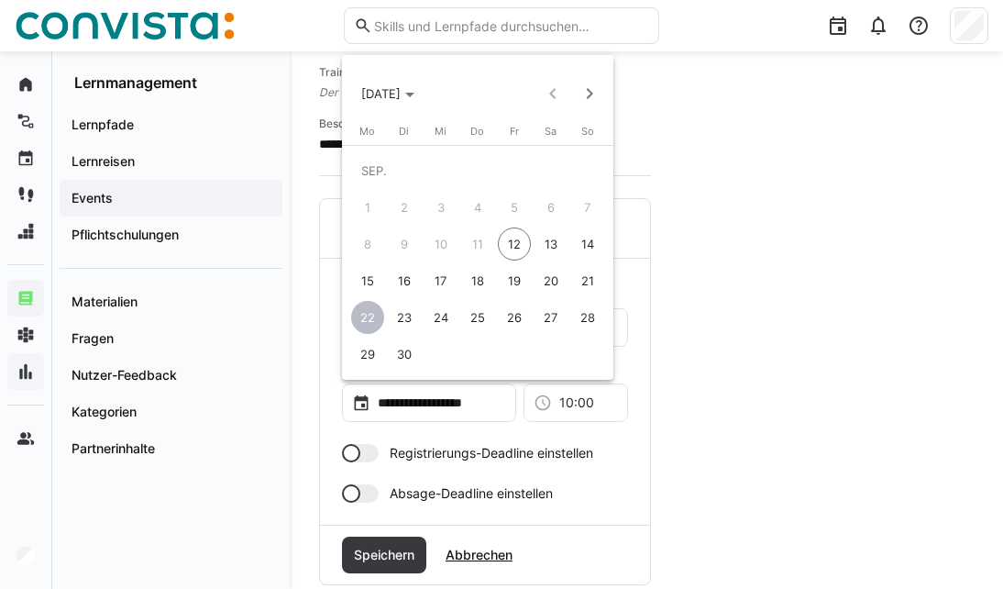
click at [442, 315] on span "24" at bounding box center [440, 317] width 33 height 33
type input "**********"
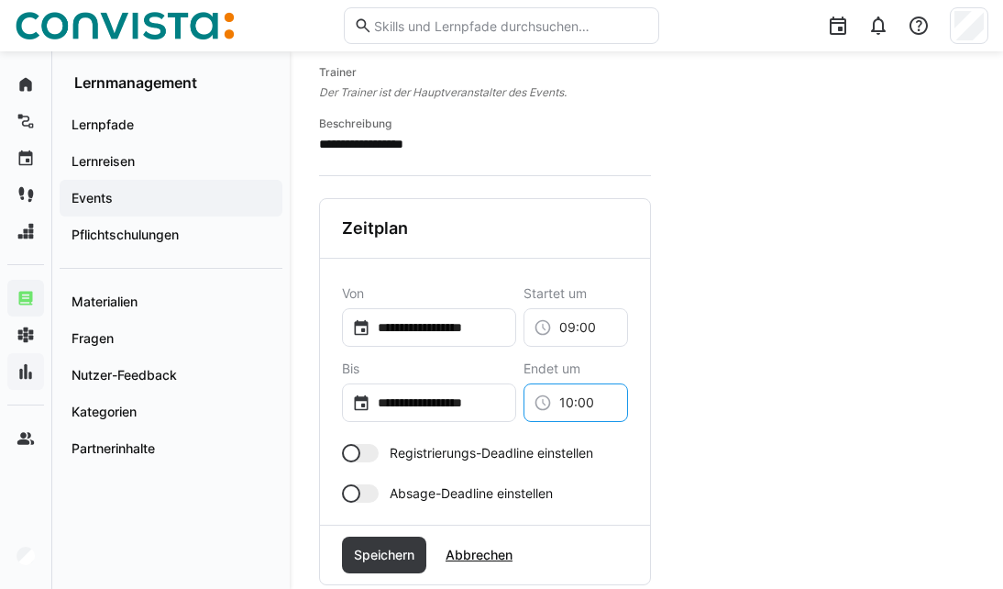
click at [584, 402] on input "10:00" at bounding box center [585, 402] width 66 height 18
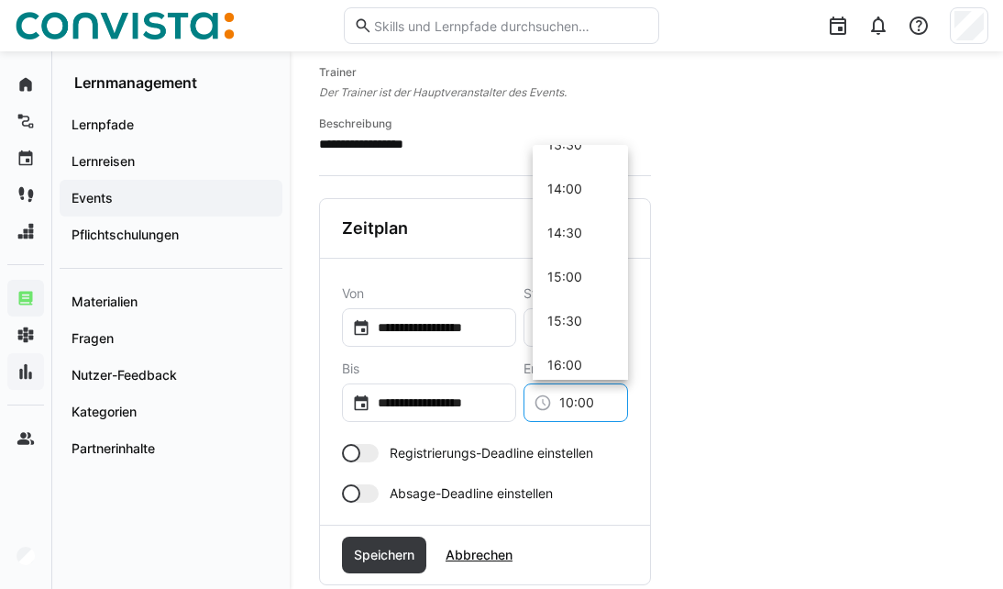
scroll to position [1304, 0]
click at [584, 356] on mat-option "17:00" at bounding box center [580, 367] width 95 height 44
type input "17:00"
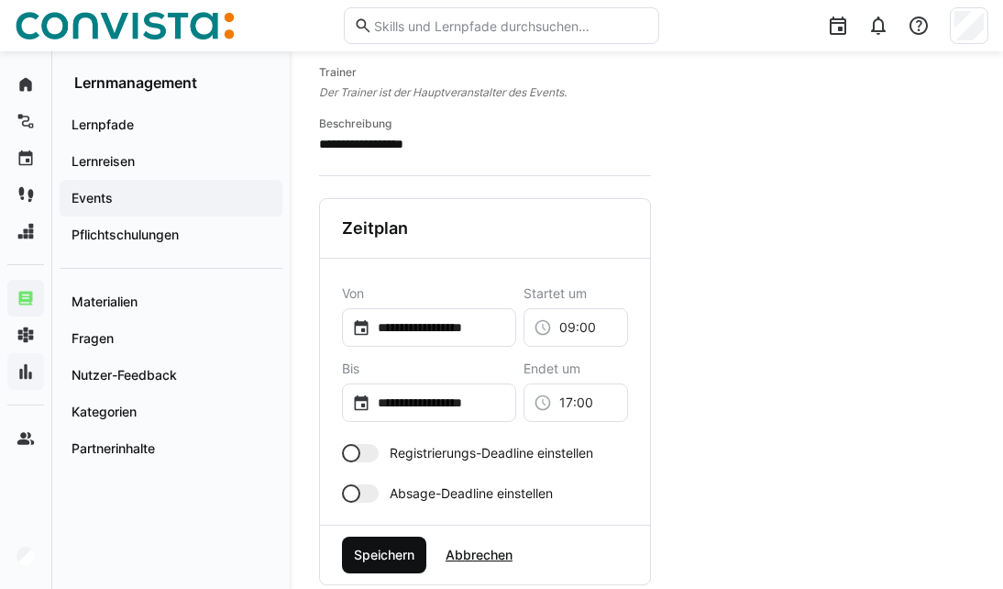
click at [403, 547] on span "Speichern" at bounding box center [384, 555] width 66 height 18
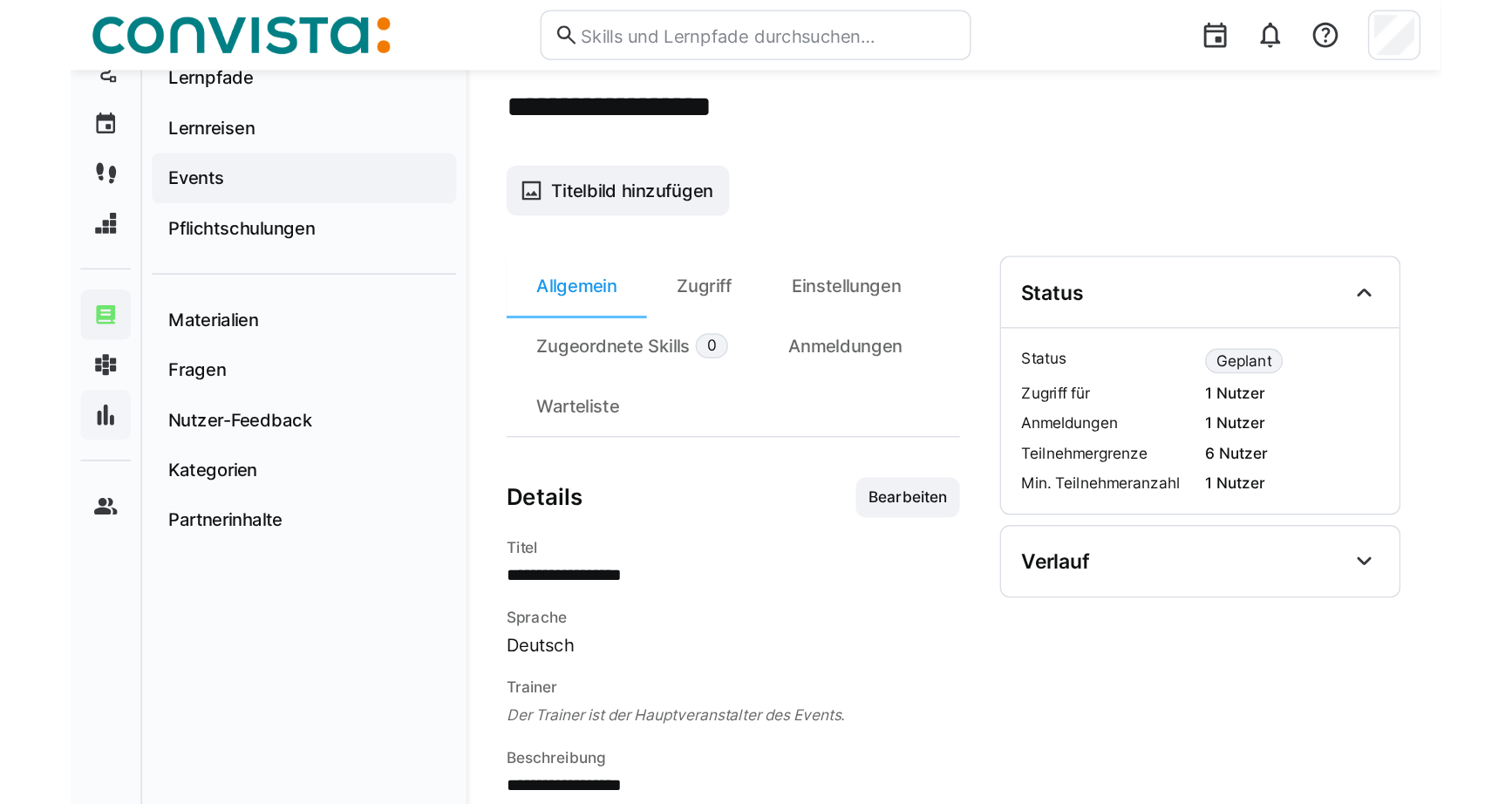
scroll to position [0, 0]
